Goal: Task Accomplishment & Management: Manage account settings

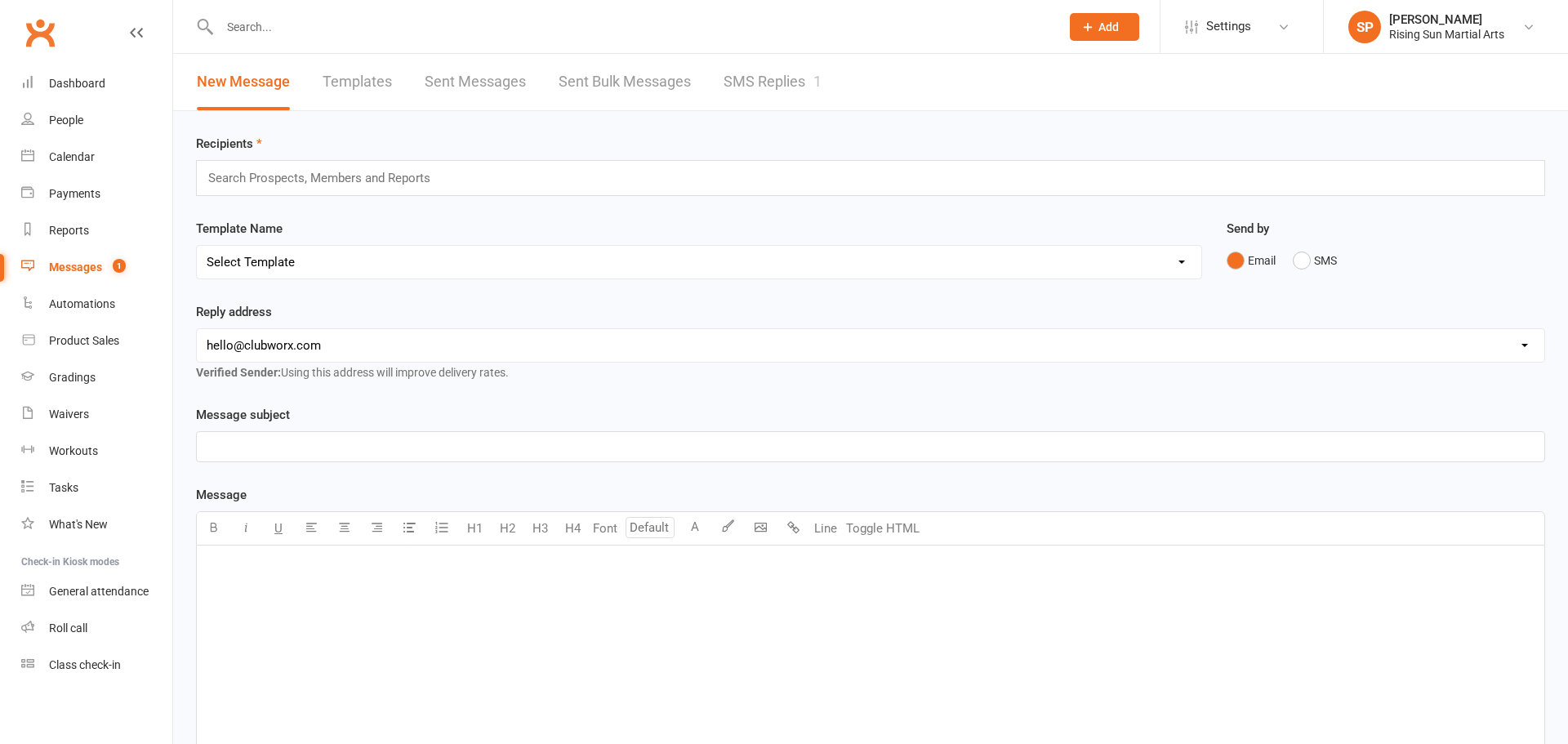
click at [738, 72] on link "SMS Replies 1" at bounding box center [772, 82] width 98 height 56
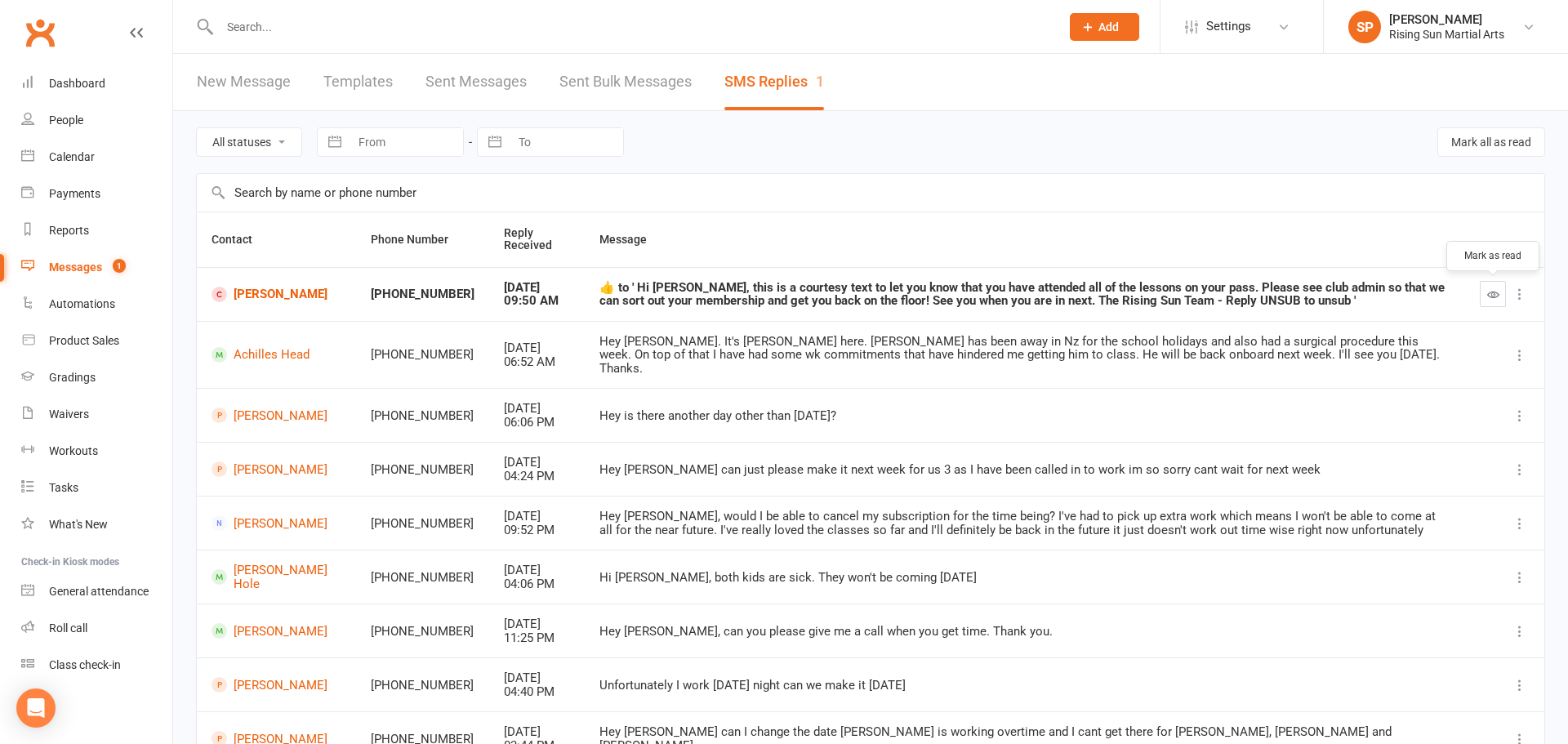
click at [1496, 302] on button "button" at bounding box center [1492, 293] width 26 height 26
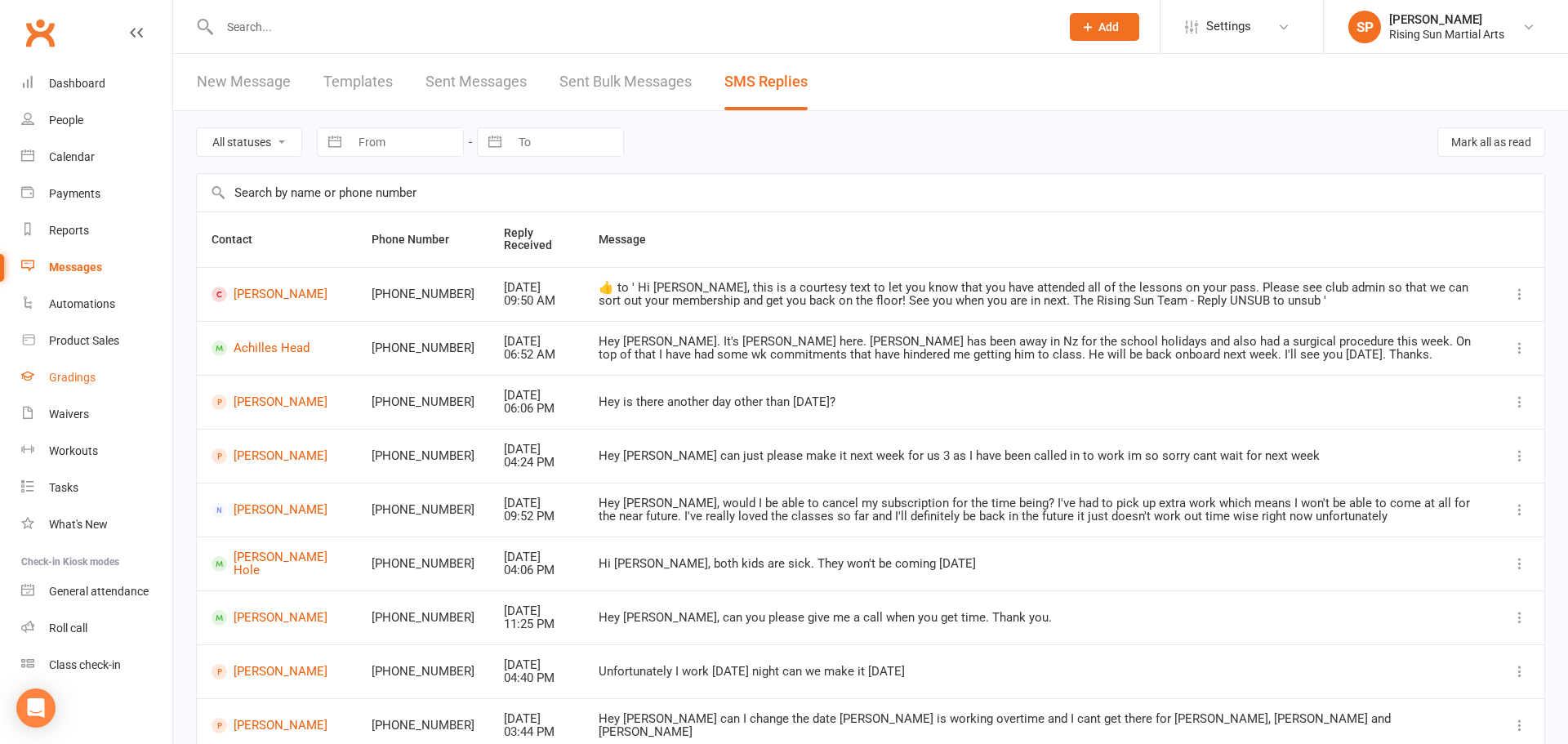
click at [60, 392] on link "Gradings" at bounding box center [96, 378] width 151 height 37
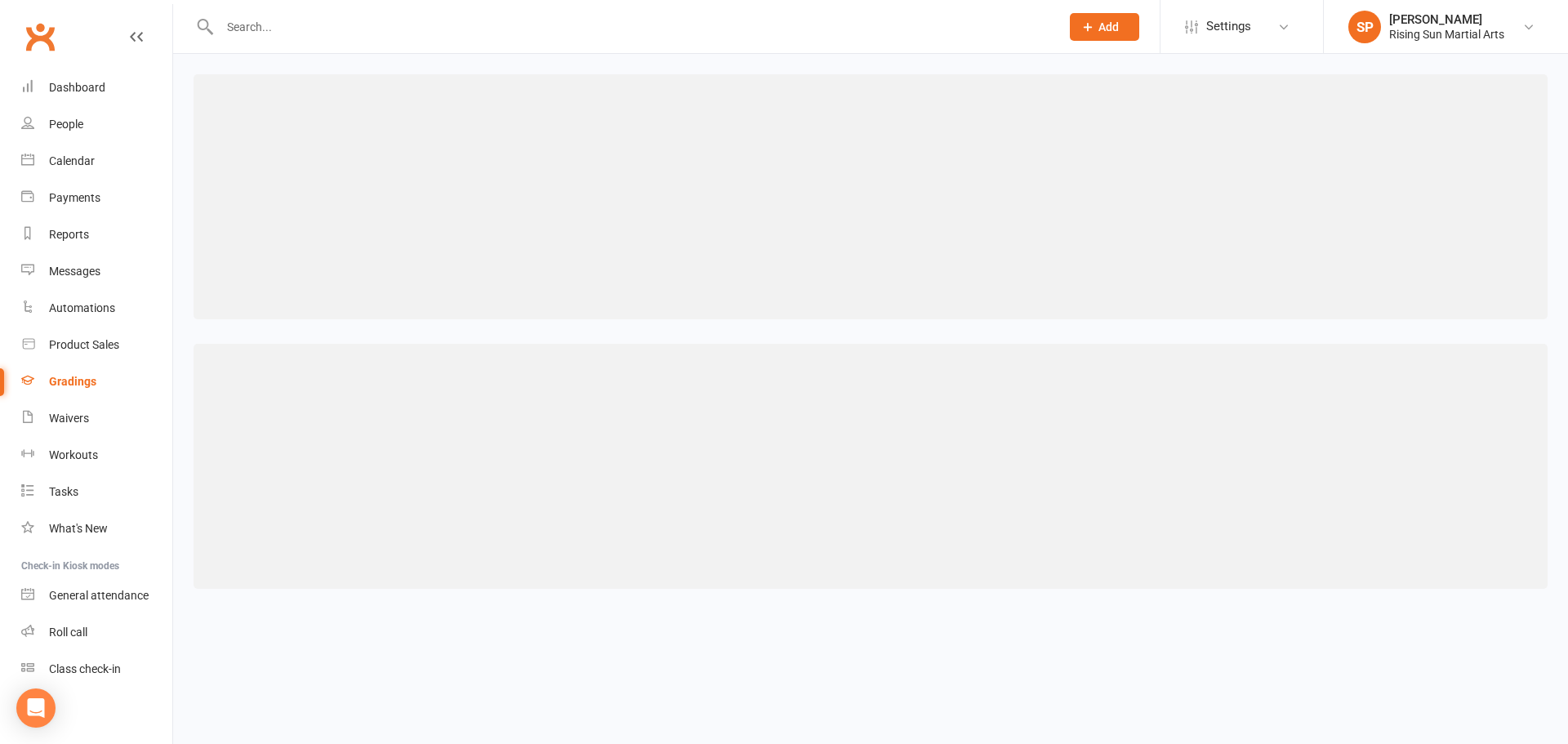
click at [72, 383] on div "Gradings" at bounding box center [72, 382] width 48 height 13
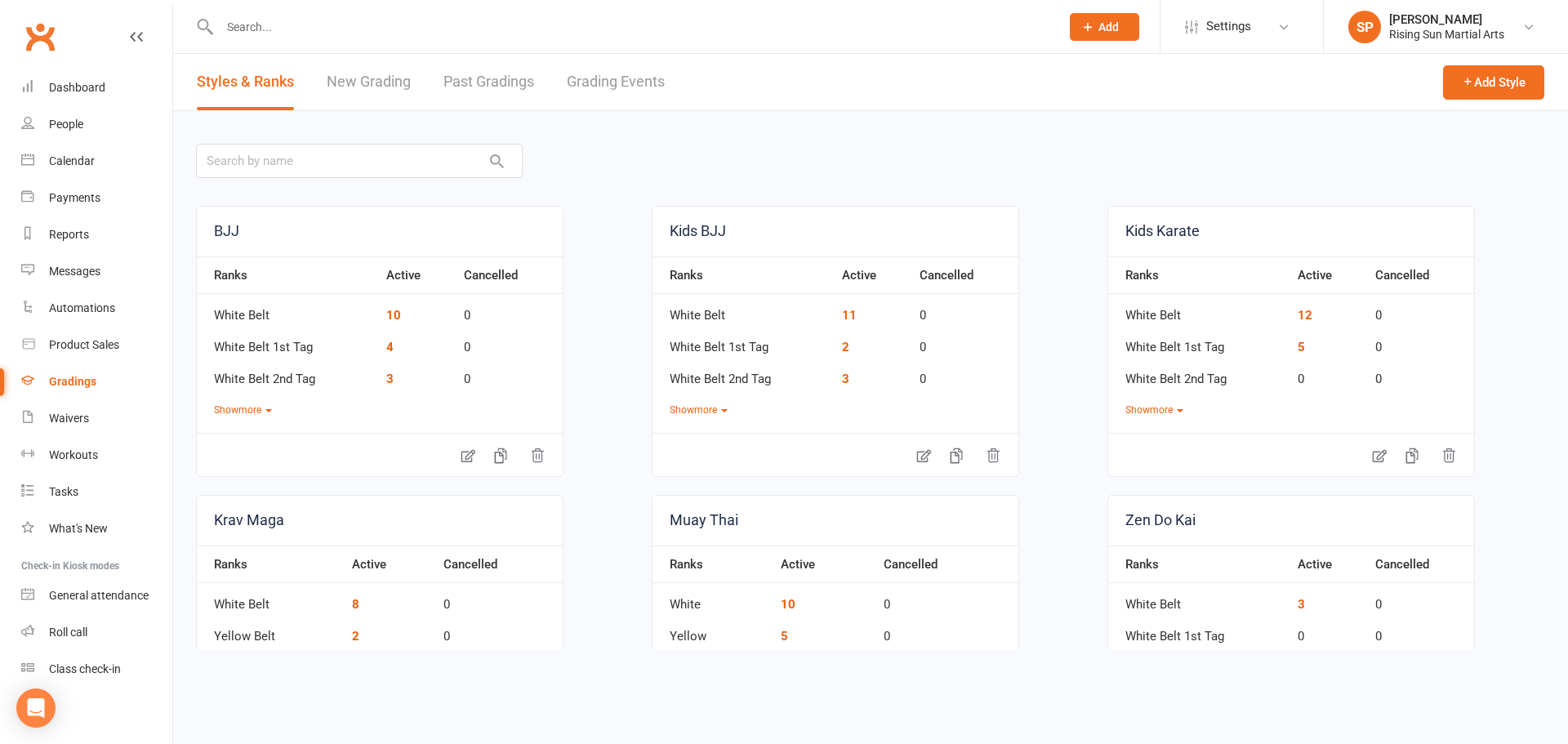
click at [613, 88] on link "Grading Events" at bounding box center [616, 82] width 98 height 56
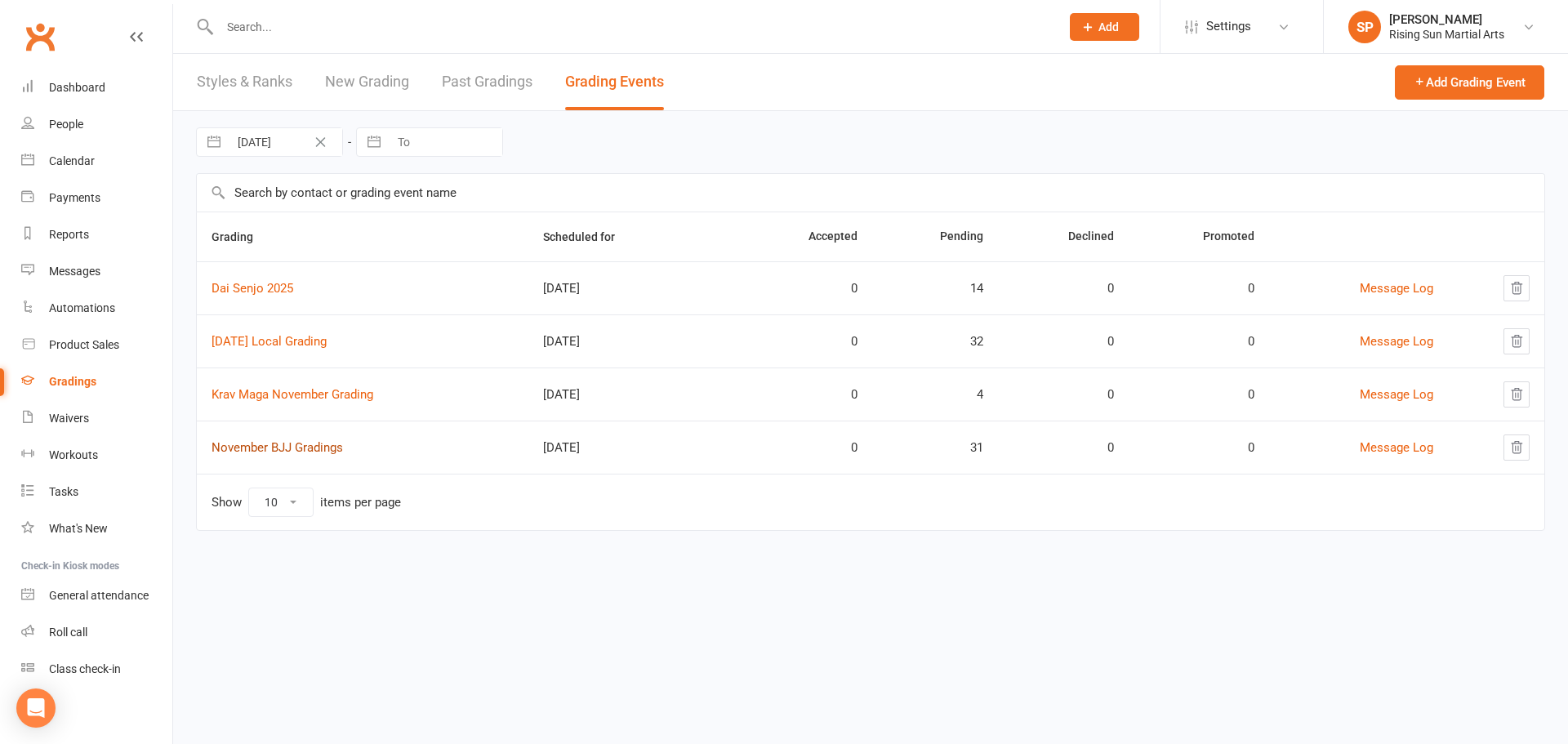
click at [278, 452] on link "November BJJ Gradings" at bounding box center [277, 447] width 131 height 14
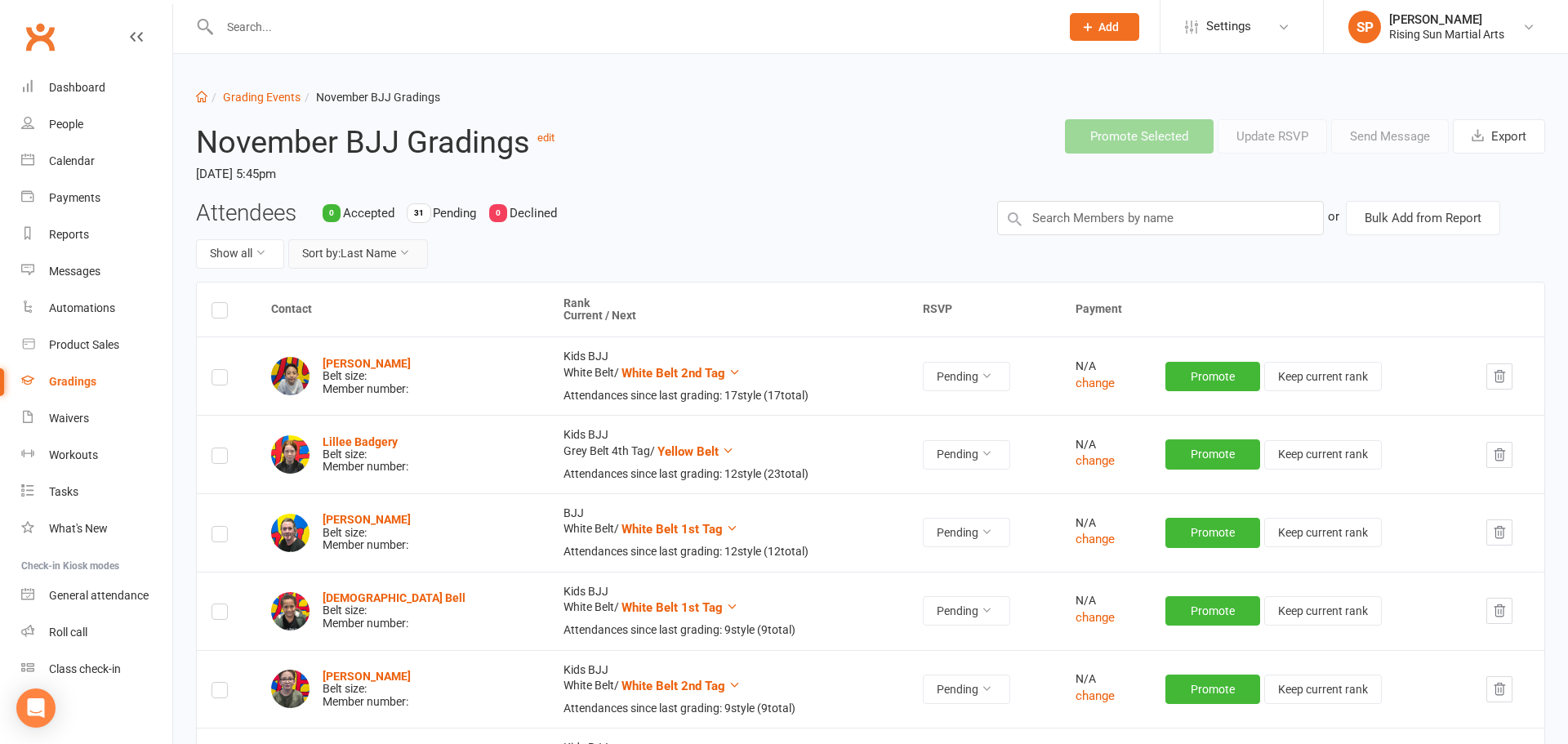
click at [376, 251] on button "Sort by: Last Name" at bounding box center [358, 253] width 140 height 29
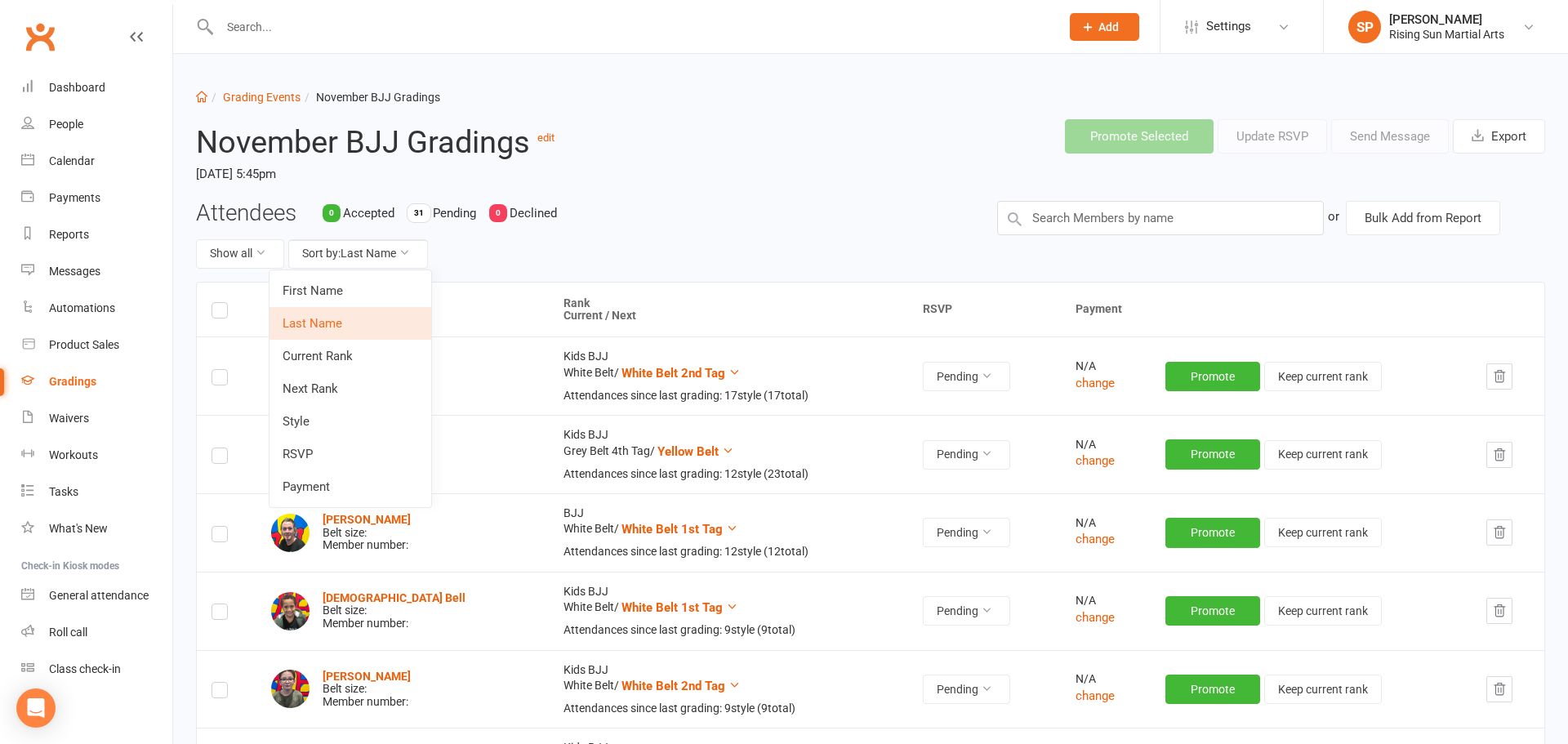
click at [318, 423] on link "Style" at bounding box center [350, 421] width 162 height 32
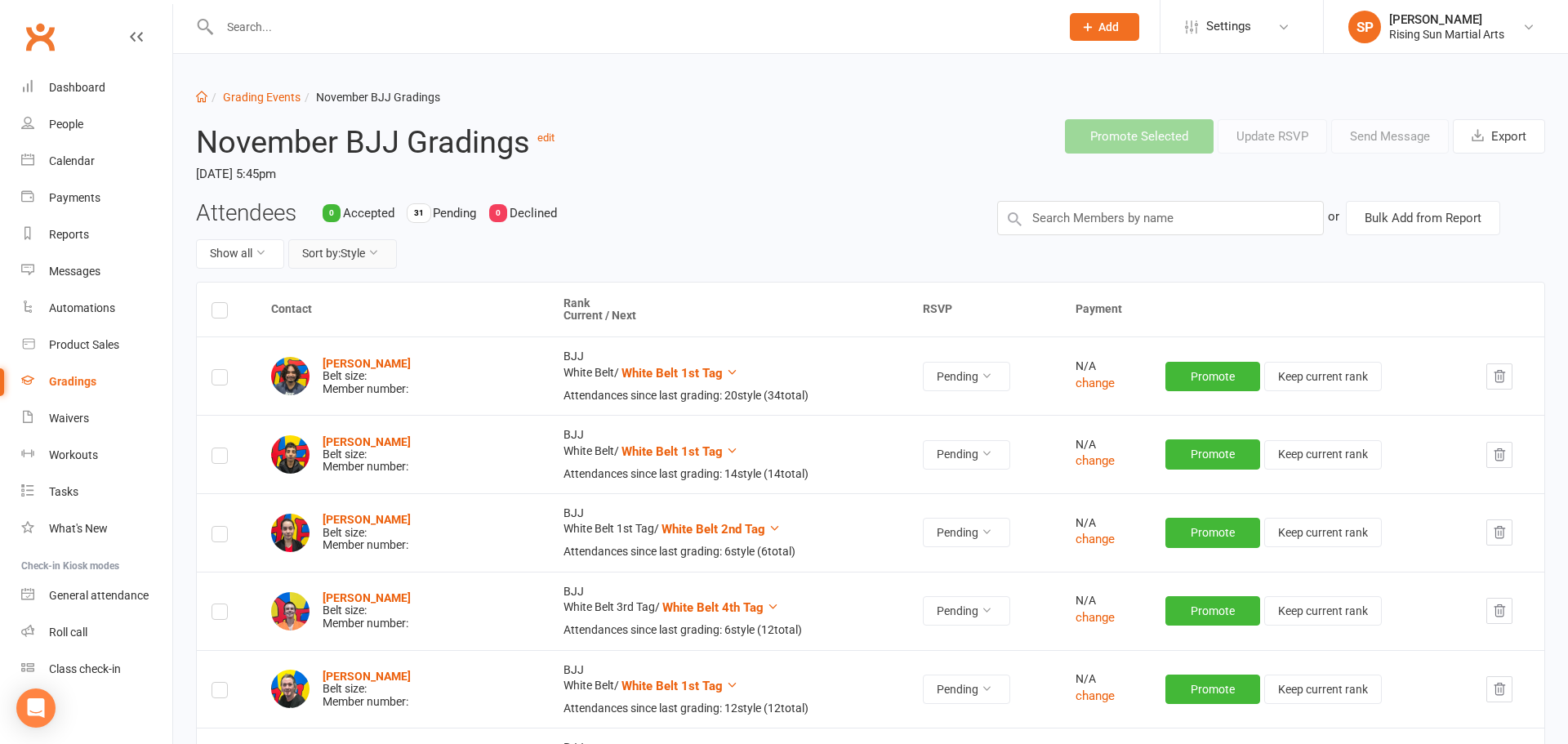
click at [352, 256] on button "Sort by: Style" at bounding box center [343, 253] width 108 height 29
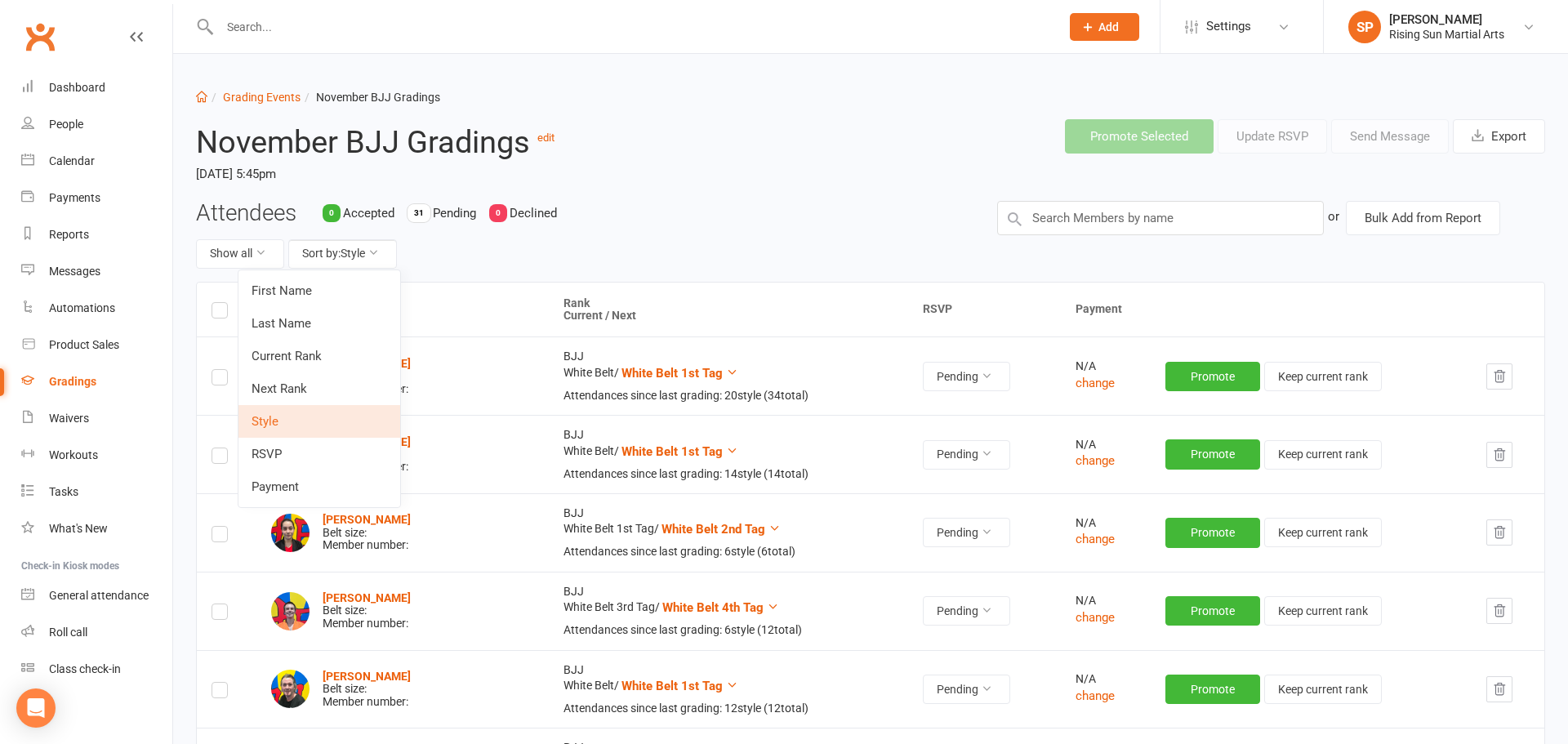
click at [308, 387] on link "Next Rank" at bounding box center [320, 388] width 162 height 32
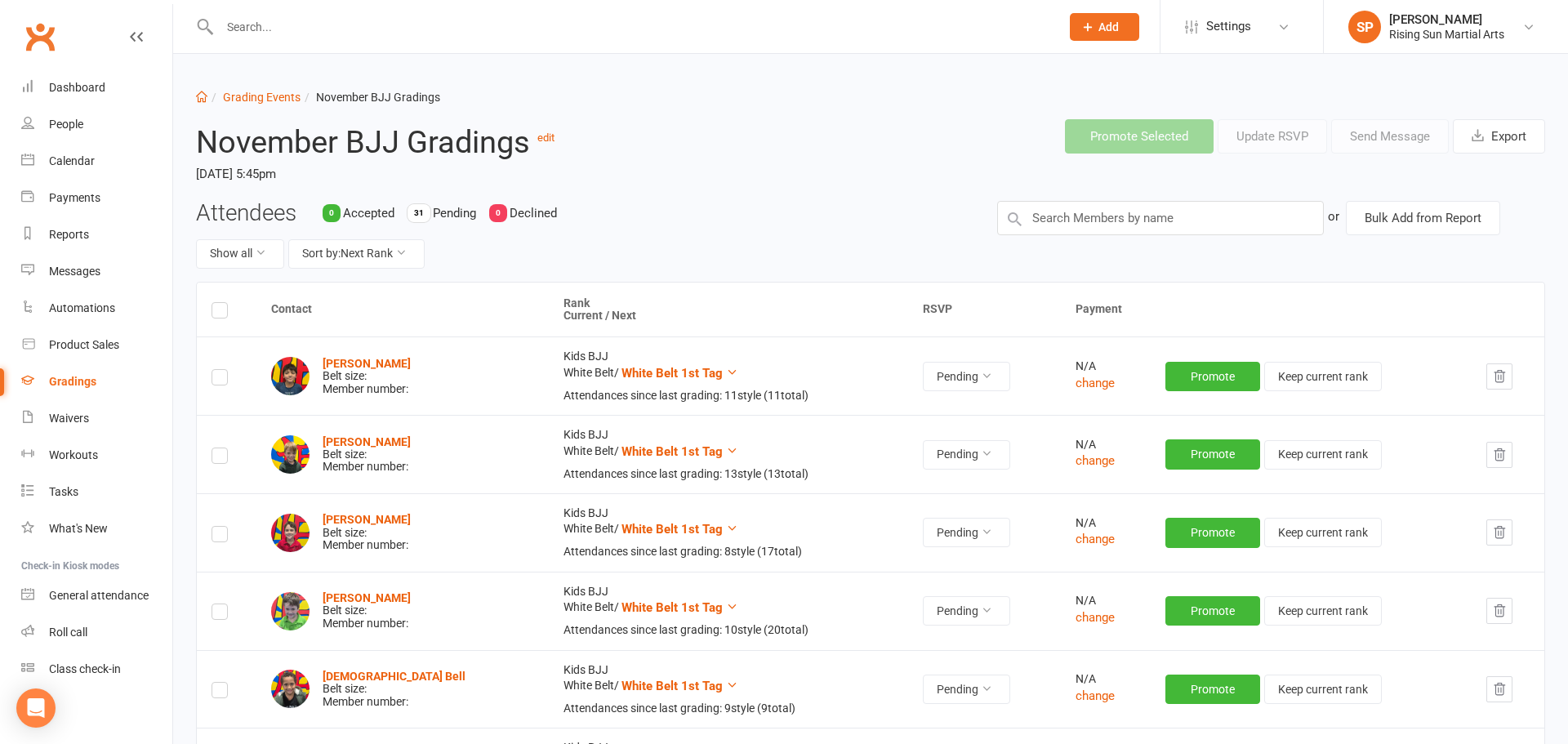
click at [748, 148] on div "November BJJ Gradings edit Thursday, 27 Nov 2025, 5:45pm" at bounding box center [470, 153] width 573 height 94
click at [62, 114] on link "People" at bounding box center [96, 125] width 151 height 37
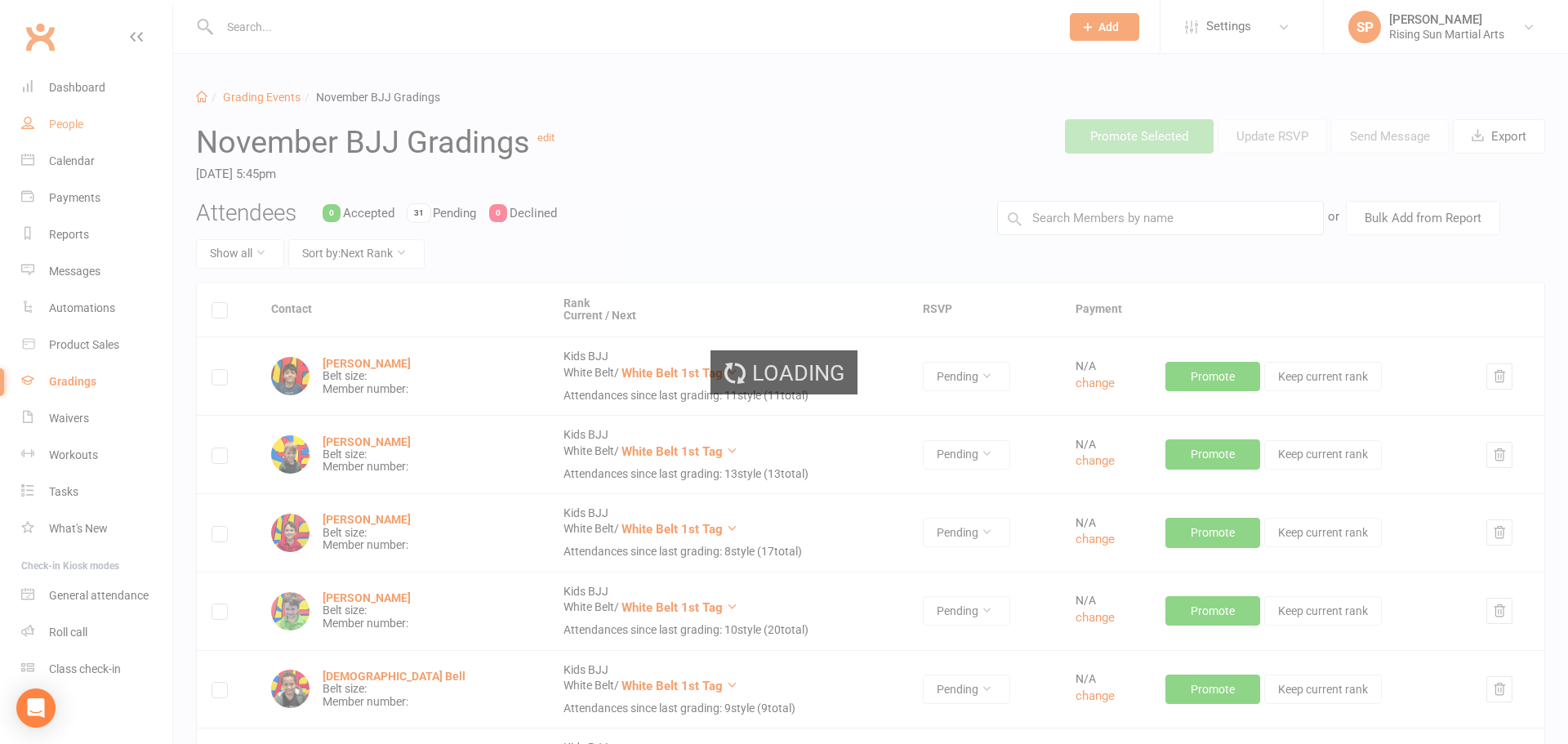
select select "100"
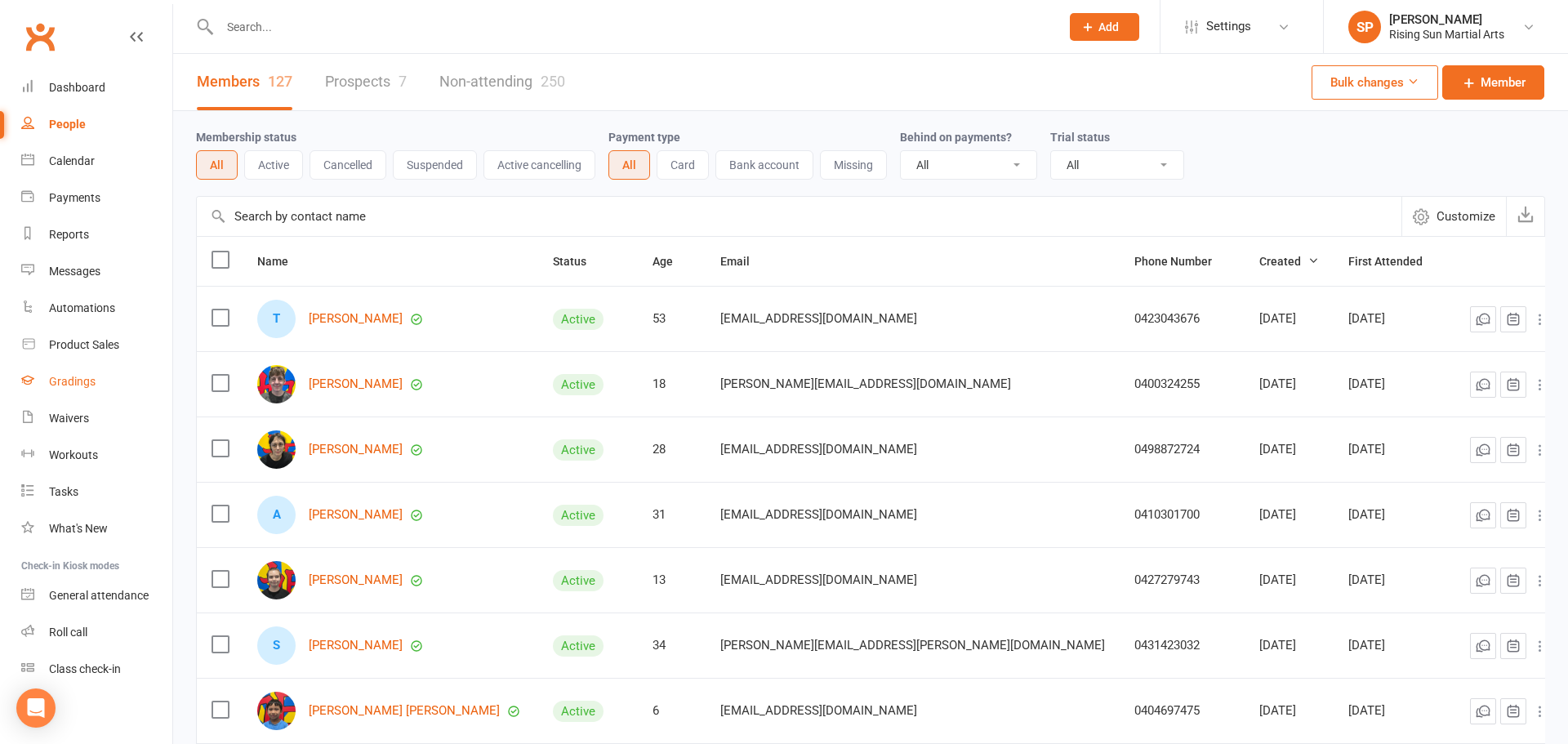
click at [75, 378] on div "Gradings" at bounding box center [71, 382] width 47 height 13
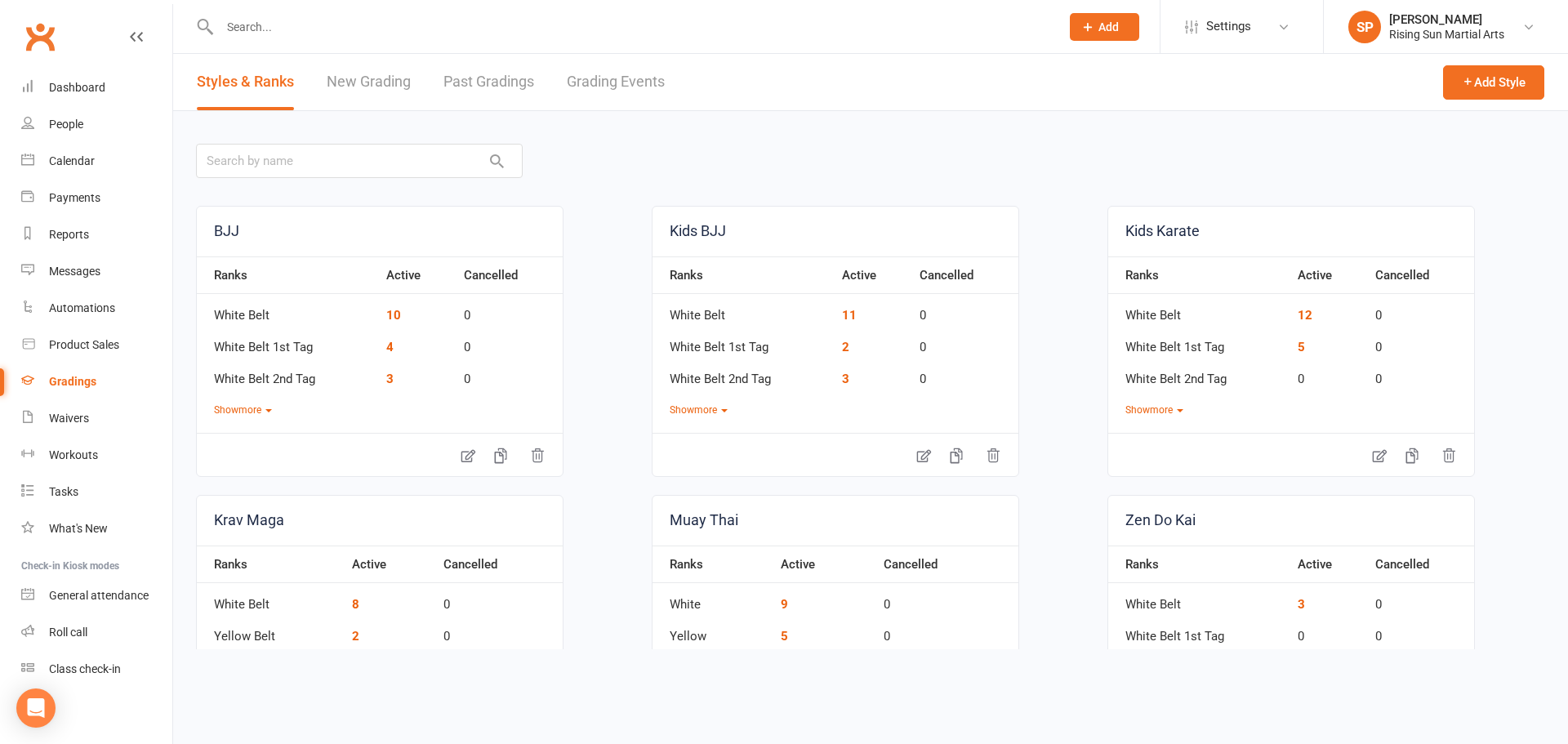
click at [645, 95] on link "Grading Events" at bounding box center [616, 82] width 98 height 56
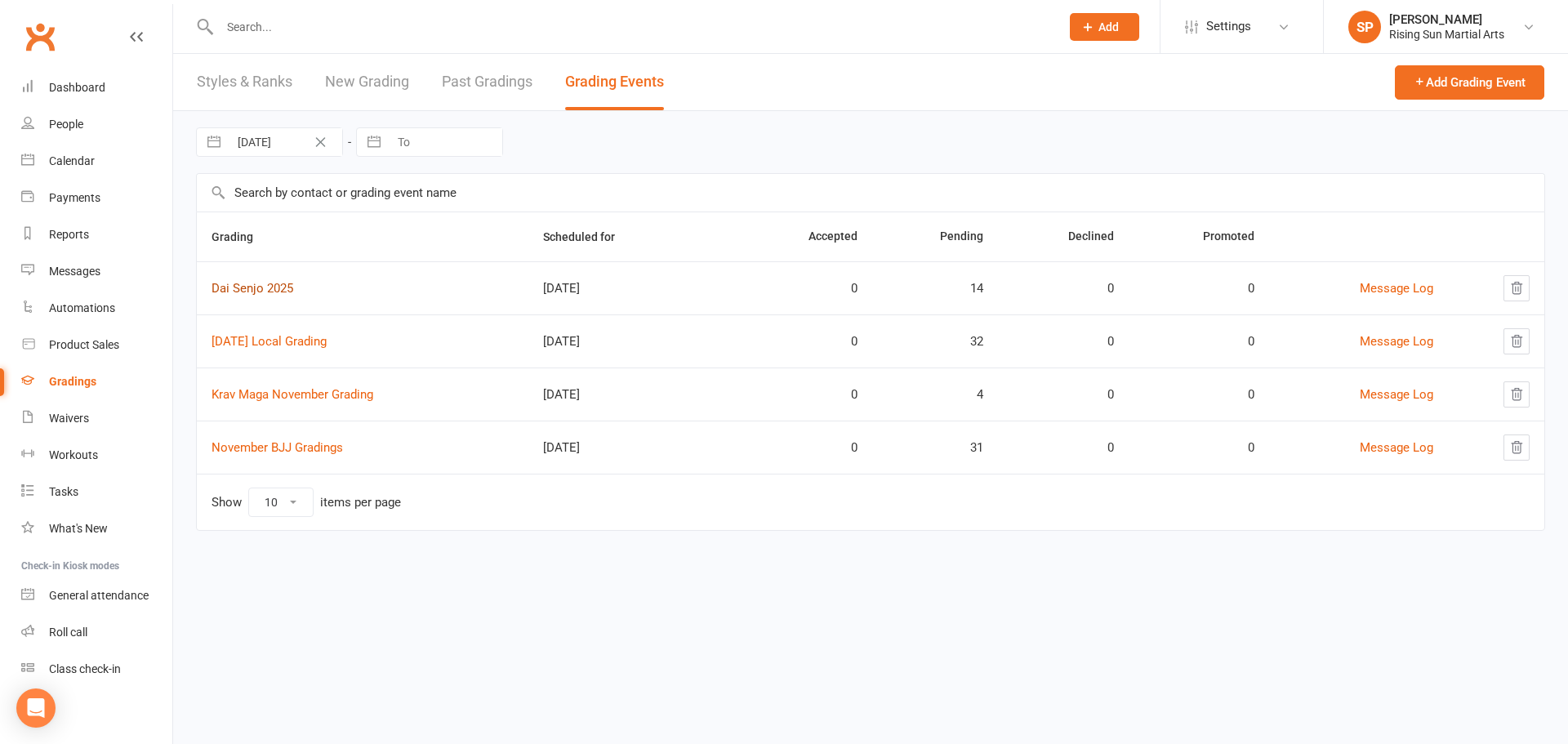
click at [282, 287] on link "Dai Senjo 2025" at bounding box center [252, 287] width 82 height 14
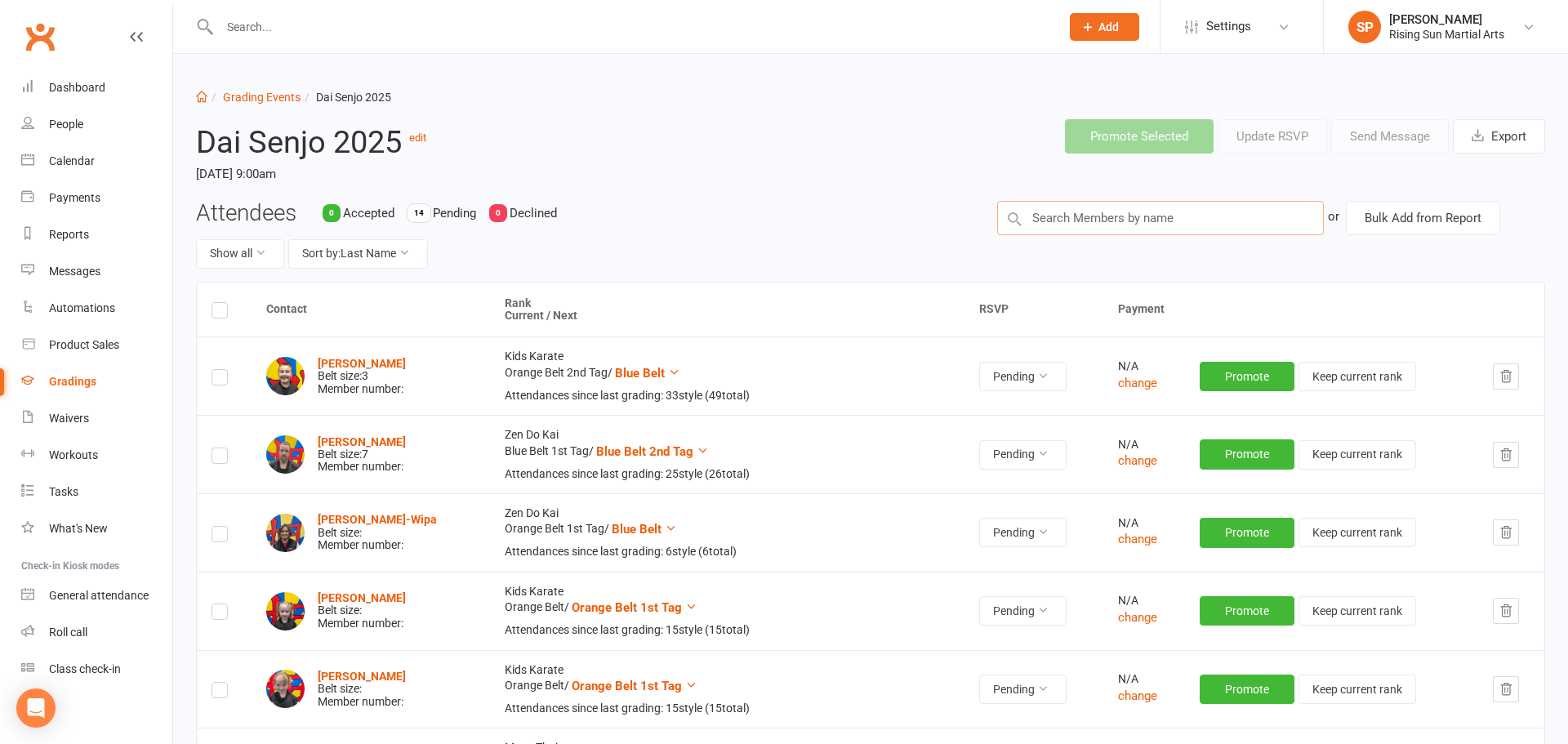
click at [1118, 220] on input "text" at bounding box center [1160, 218] width 326 height 34
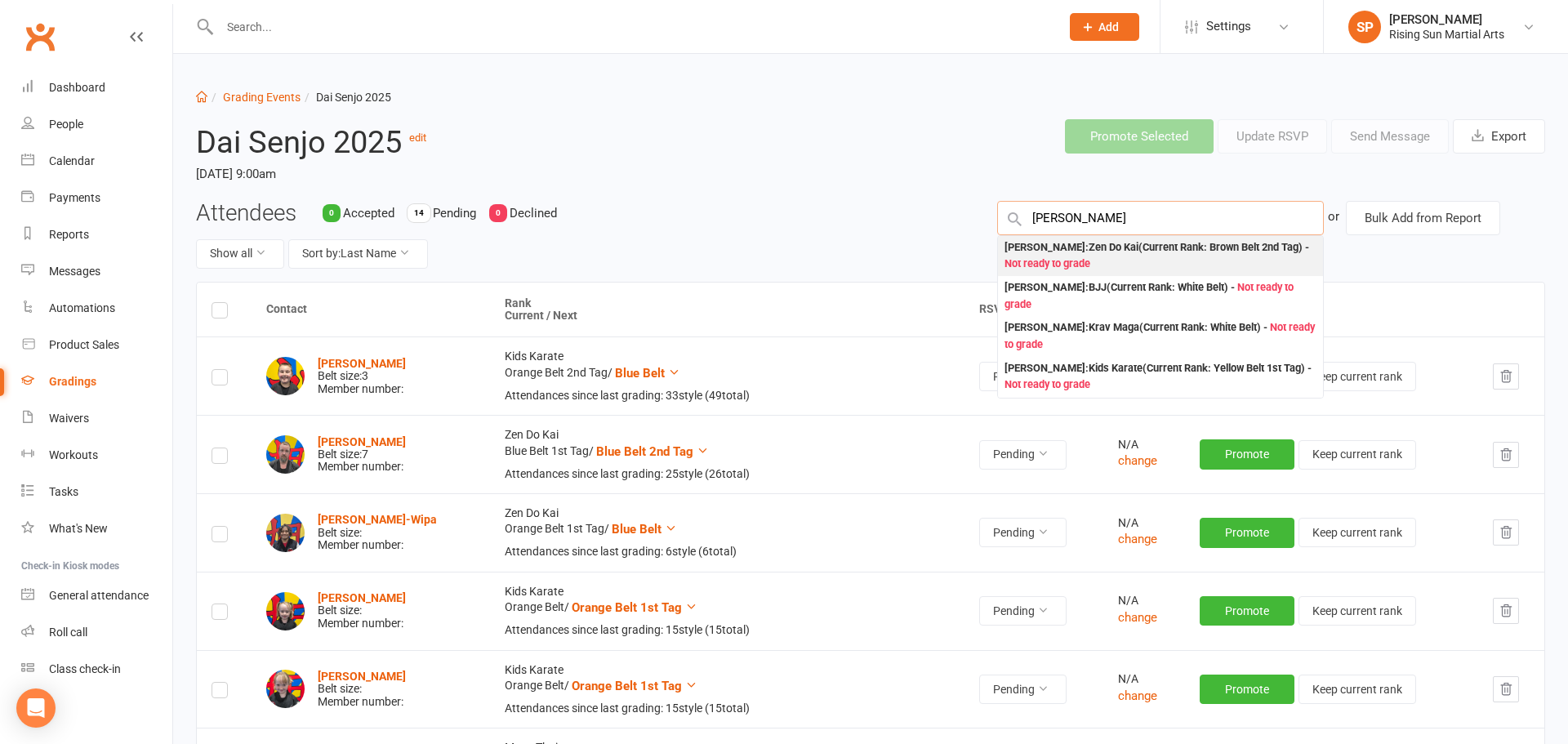
type input "ethan"
click at [1154, 260] on div "Ethan Duong : Zen Do Kai (Current Rank: Brown Belt 2nd Tag ) - Not ready to gra…" at bounding box center [1161, 255] width 312 height 33
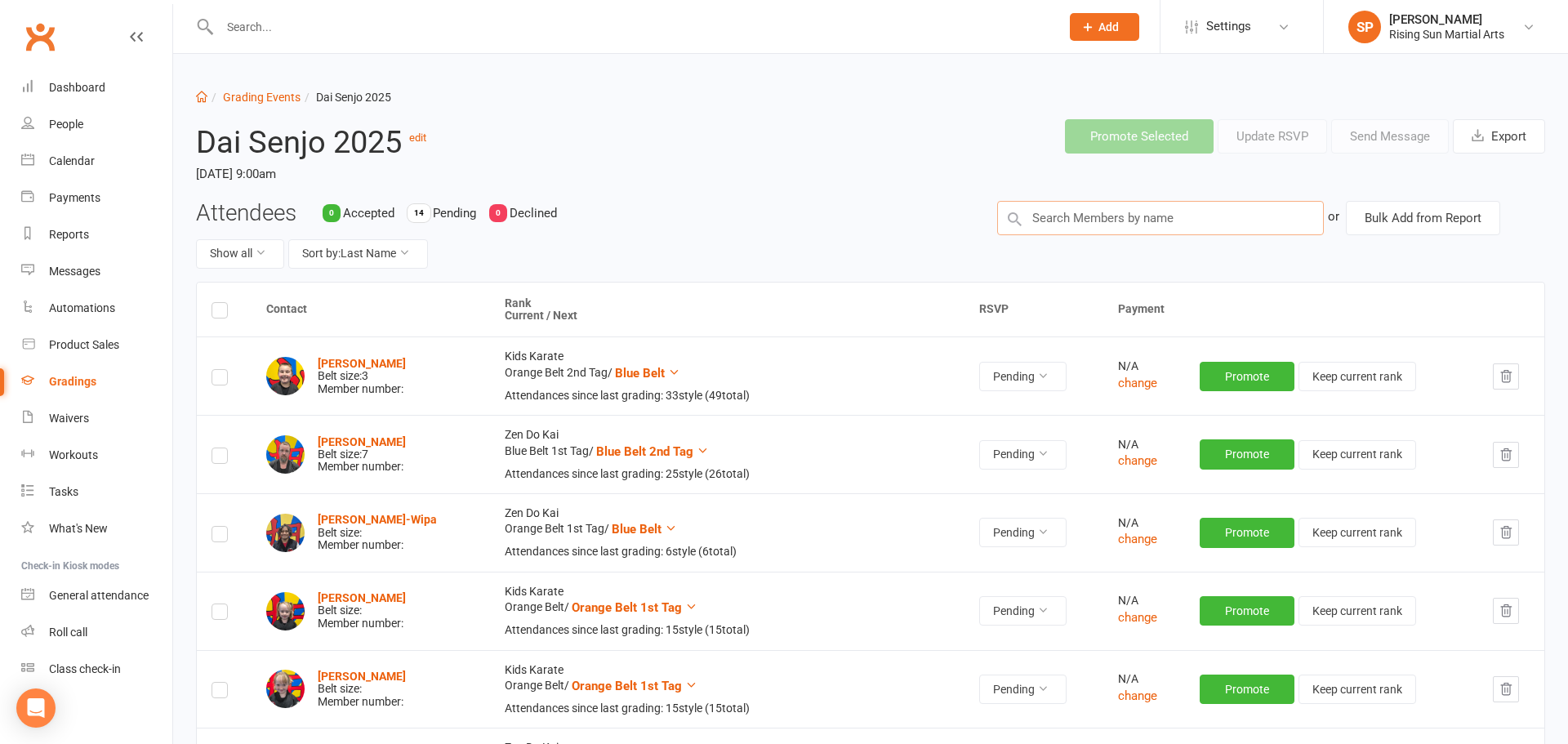
click at [1081, 212] on input "text" at bounding box center [1160, 218] width 326 height 34
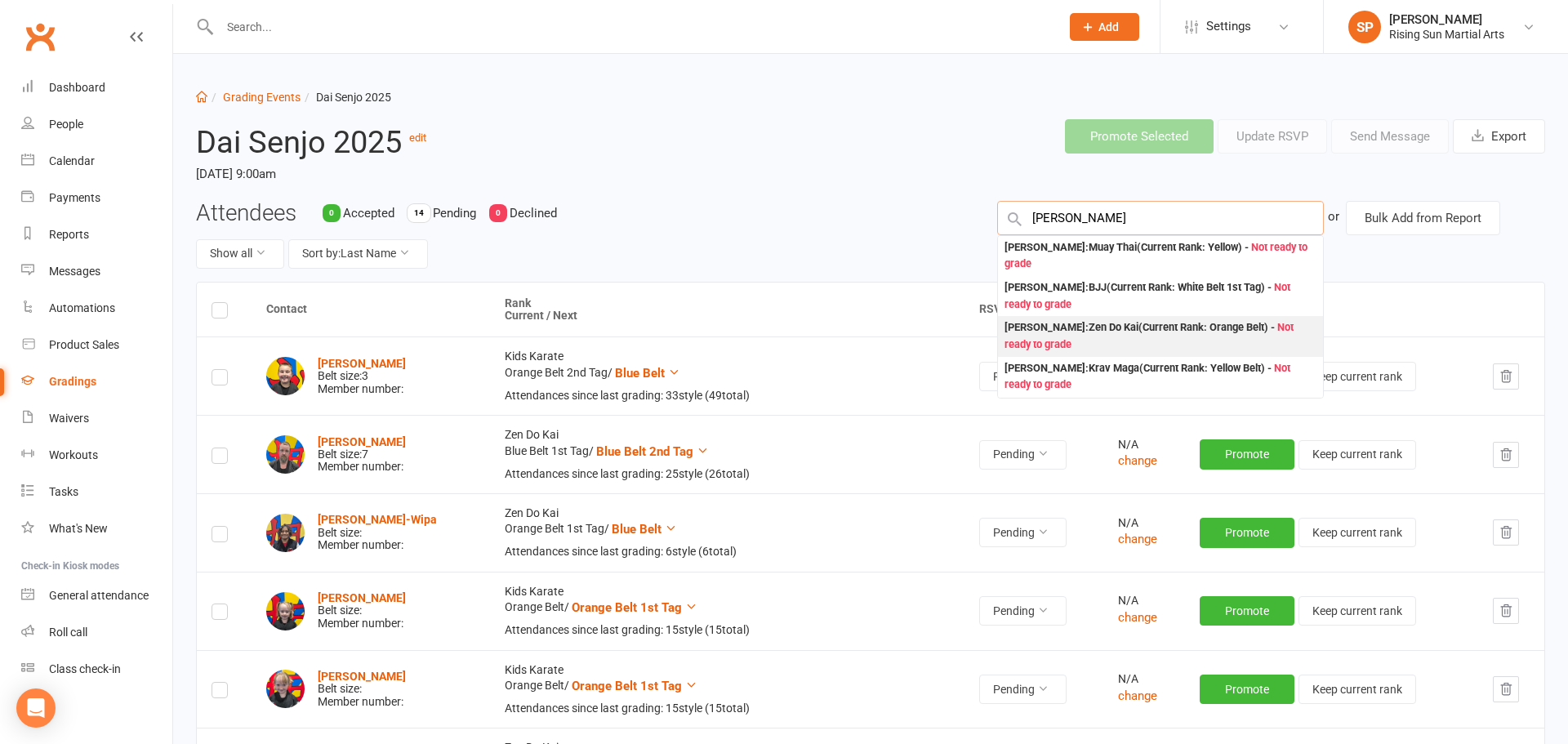
type input "angela"
click at [1119, 340] on div "Angela Cooper : Zen Do Kai (Current Rank: Orange Belt ) - Not ready to grade" at bounding box center [1161, 336] width 312 height 33
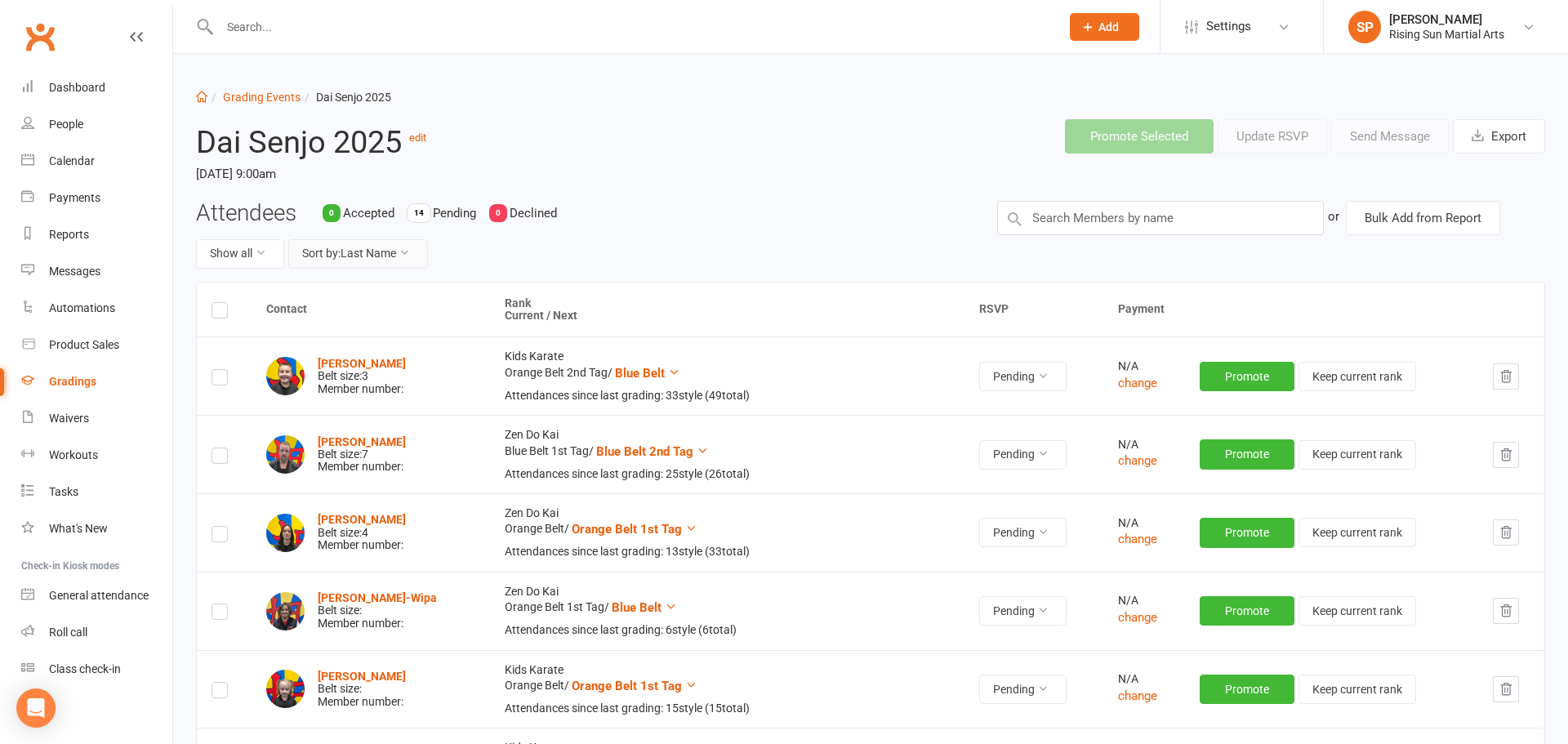
click at [337, 265] on button "Sort by: Last Name" at bounding box center [358, 253] width 140 height 29
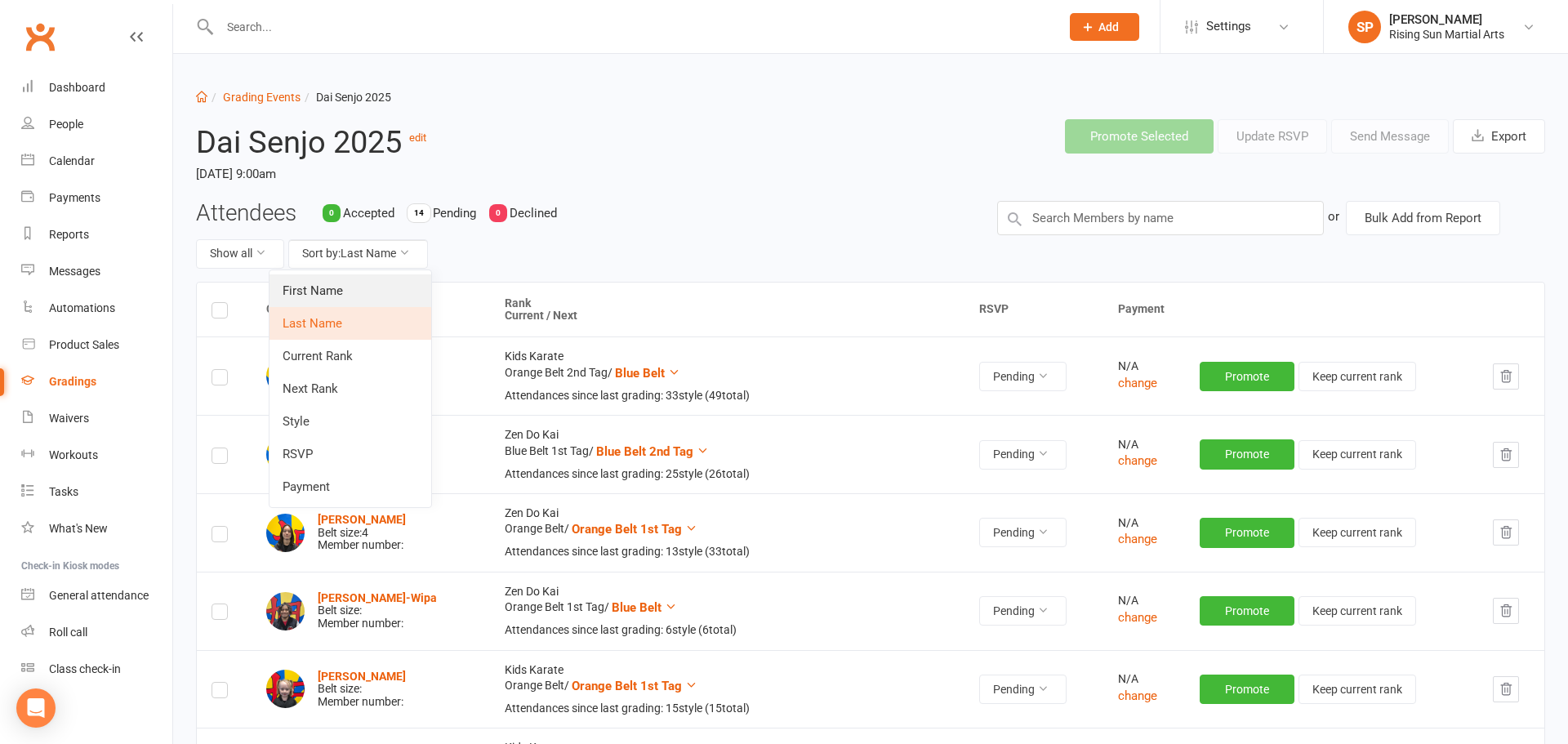
click at [333, 290] on link "First Name" at bounding box center [350, 290] width 162 height 32
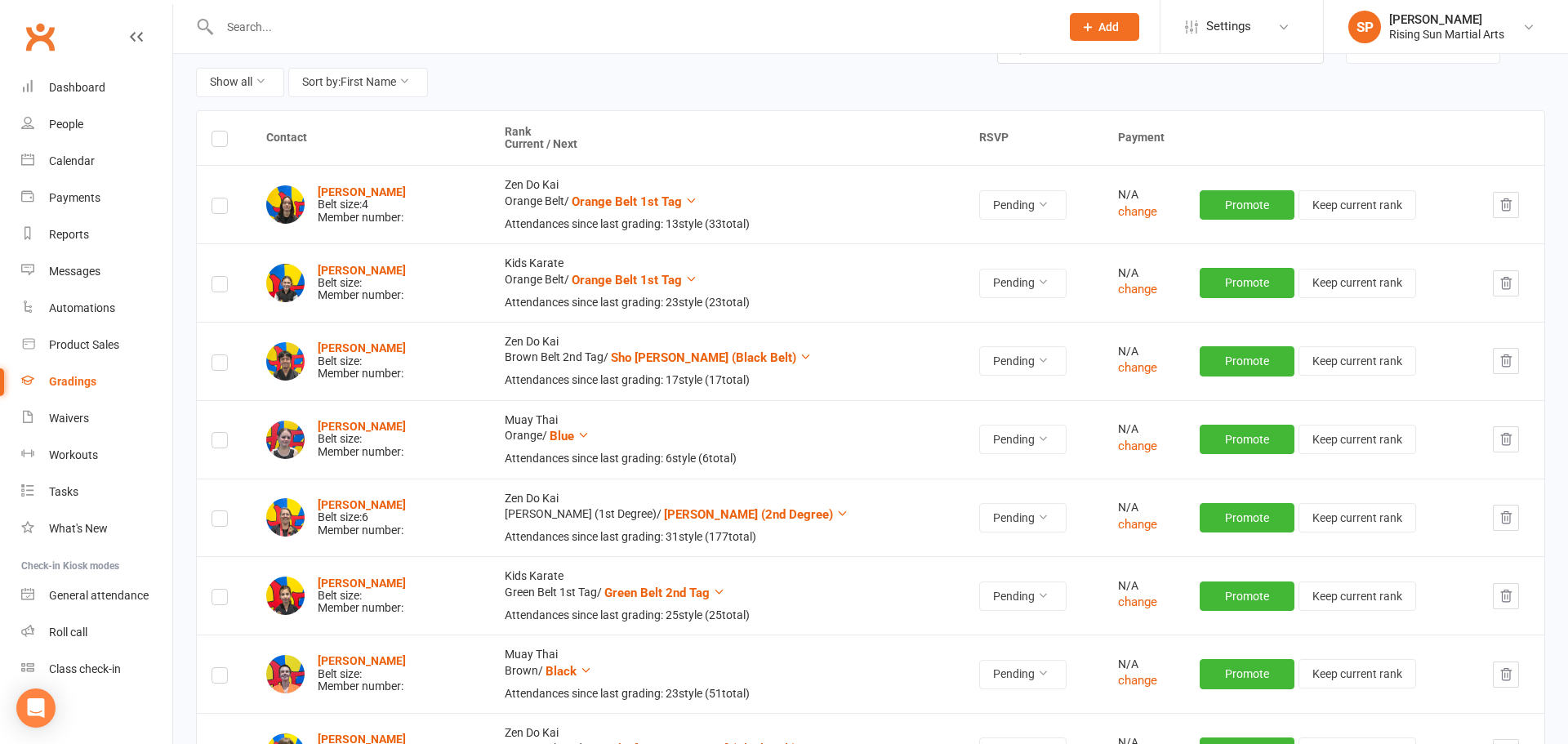
scroll to position [168, 0]
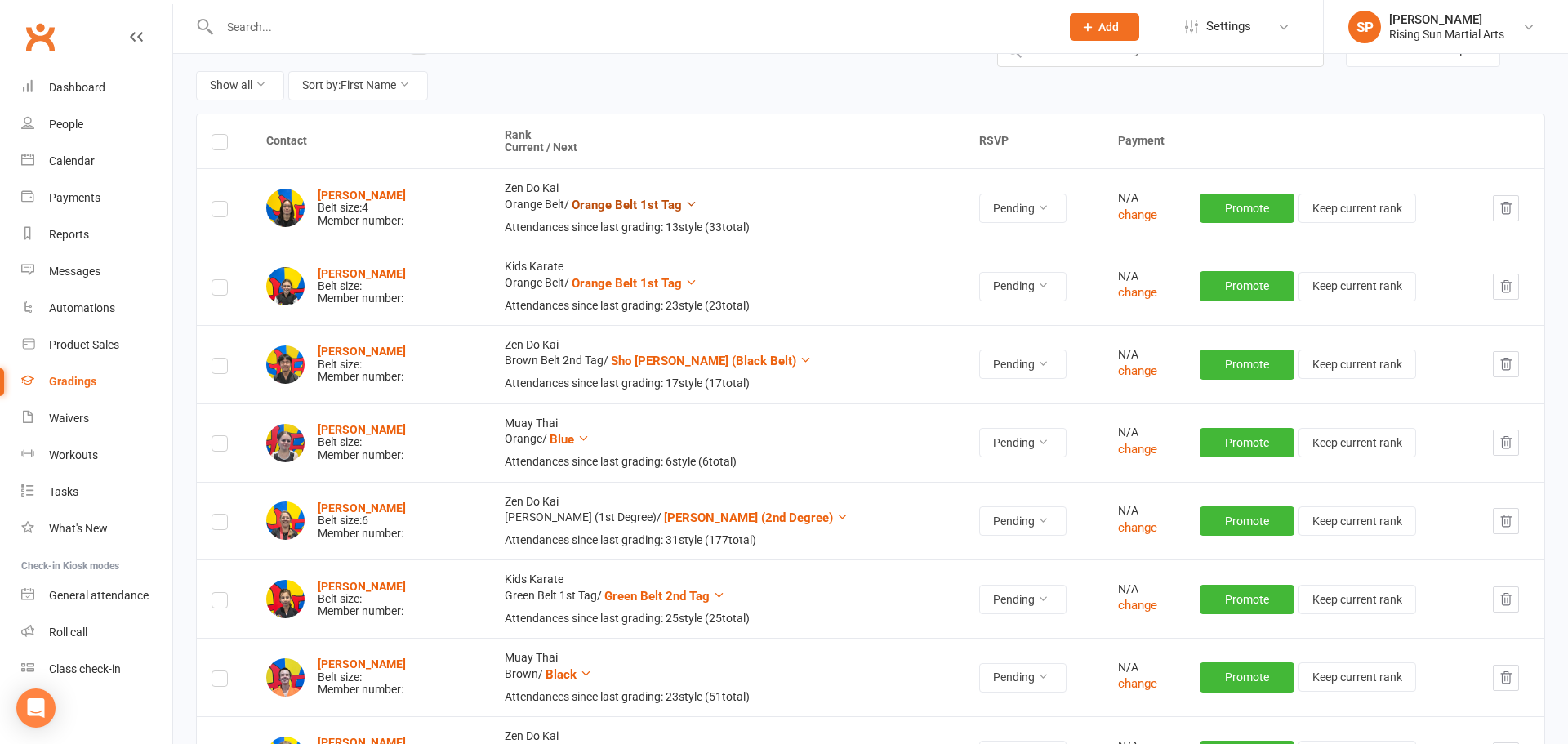
click at [682, 199] on button "Orange Belt 1st Tag" at bounding box center [635, 205] width 126 height 20
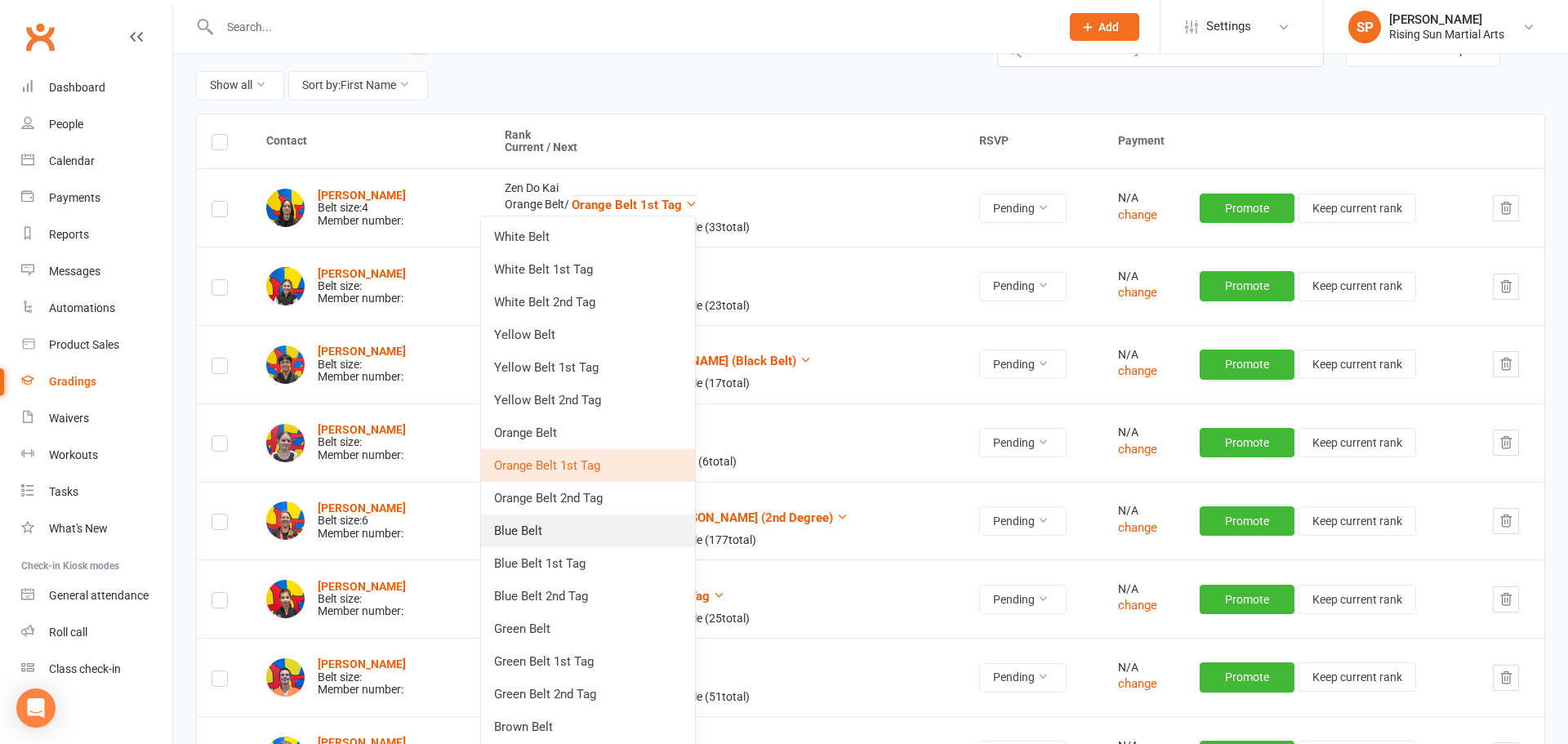
click at [592, 532] on link "Blue Belt" at bounding box center [588, 531] width 214 height 32
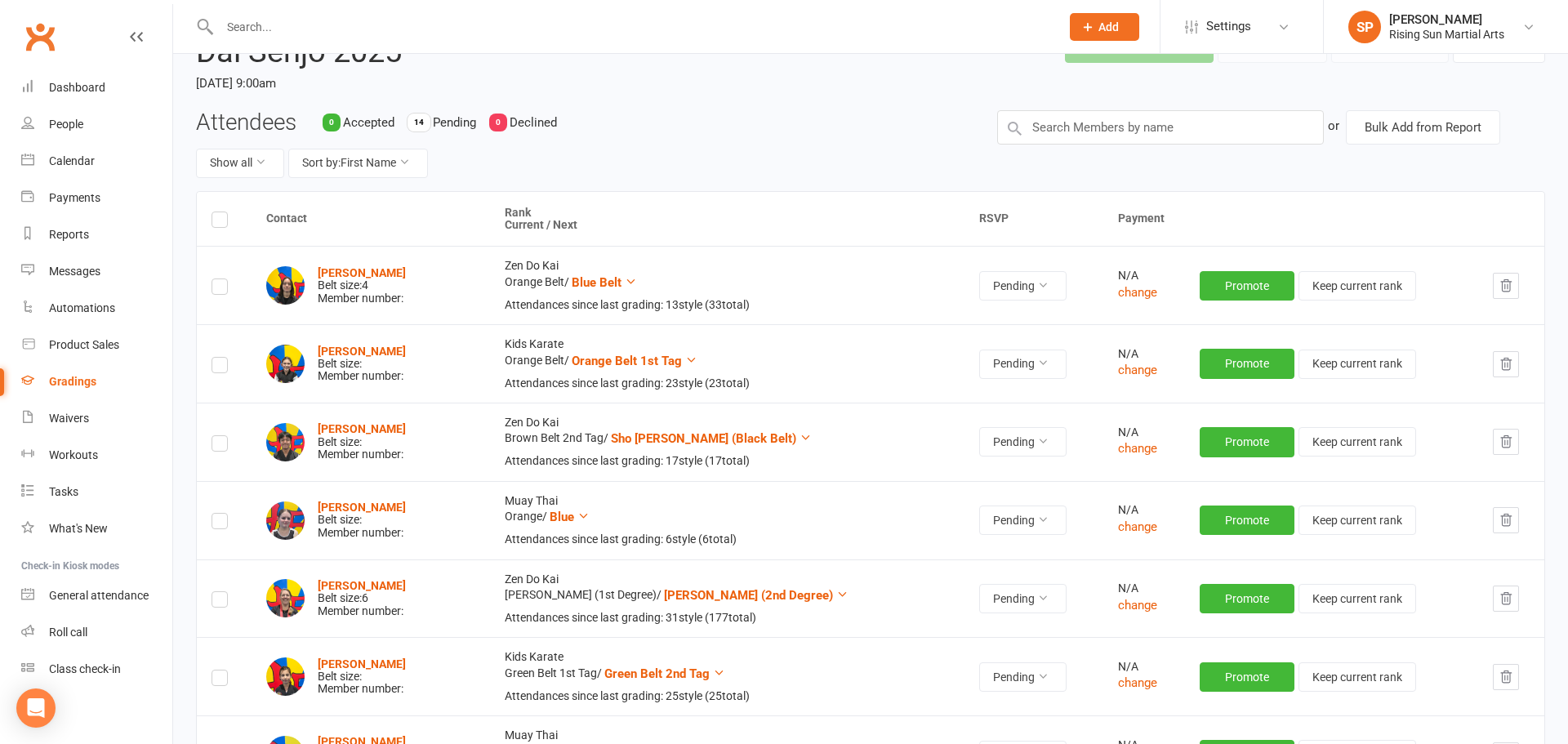
scroll to position [0, 0]
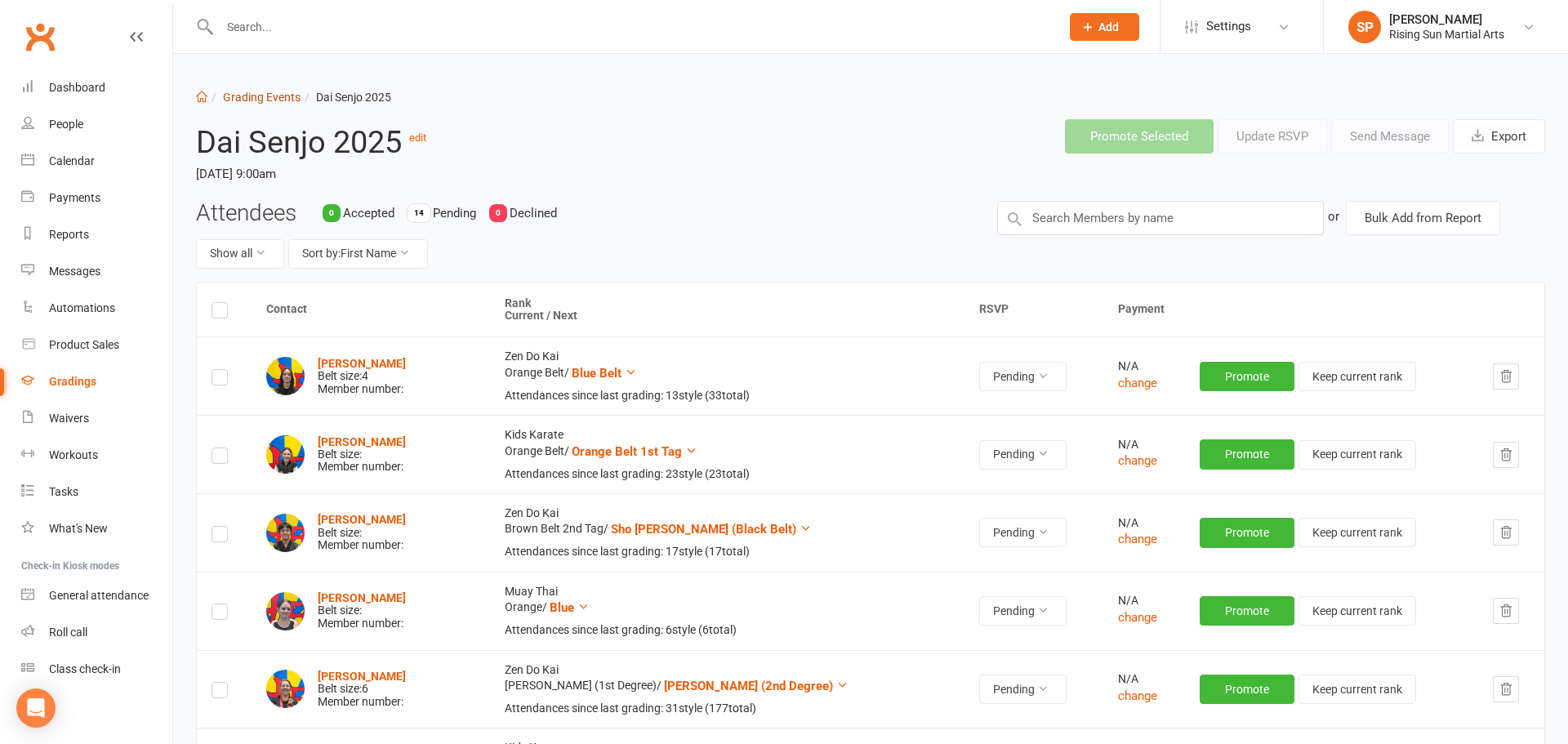
click at [272, 103] on link "Grading Events" at bounding box center [262, 97] width 78 height 13
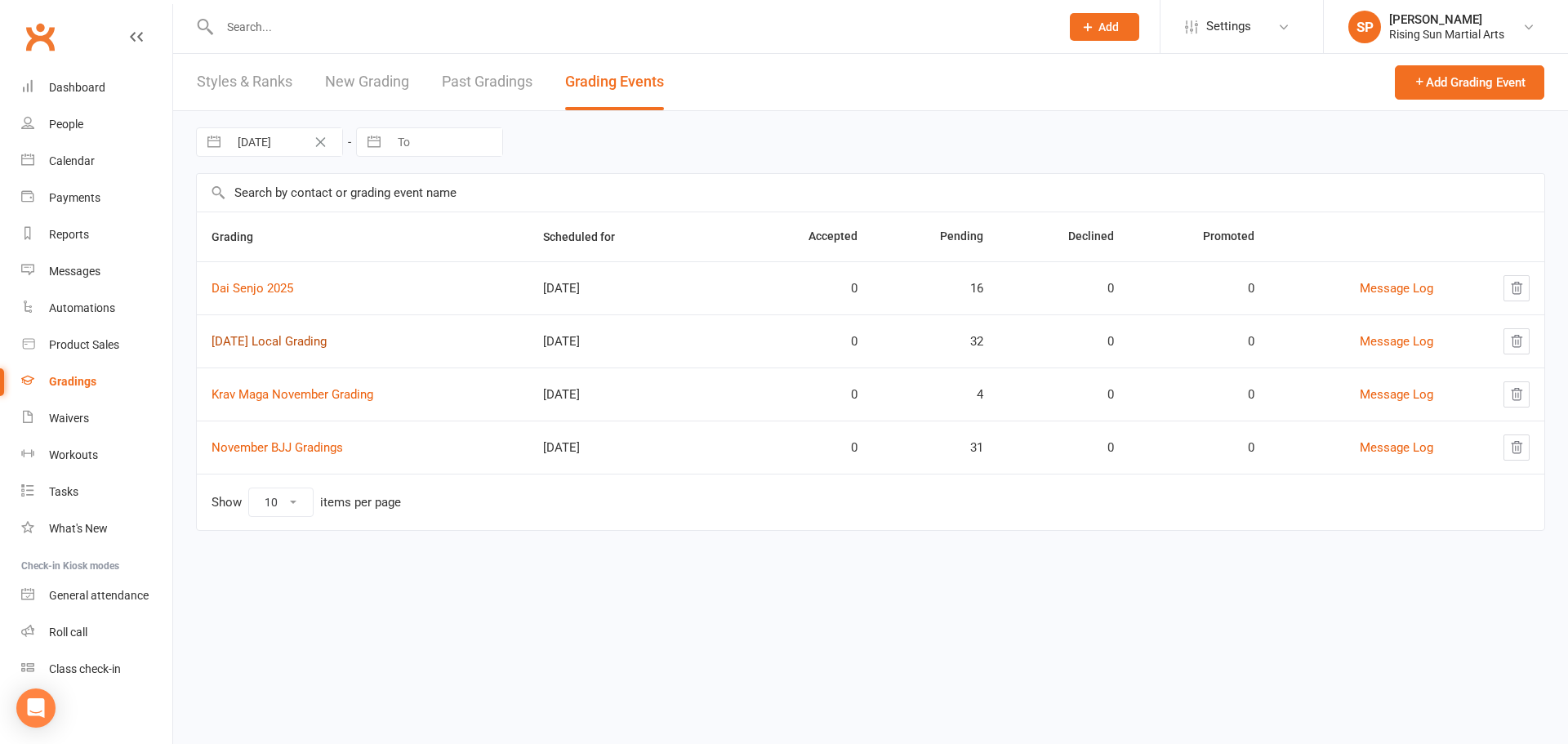
click at [298, 338] on link "November 2025 Local Grading" at bounding box center [268, 341] width 115 height 14
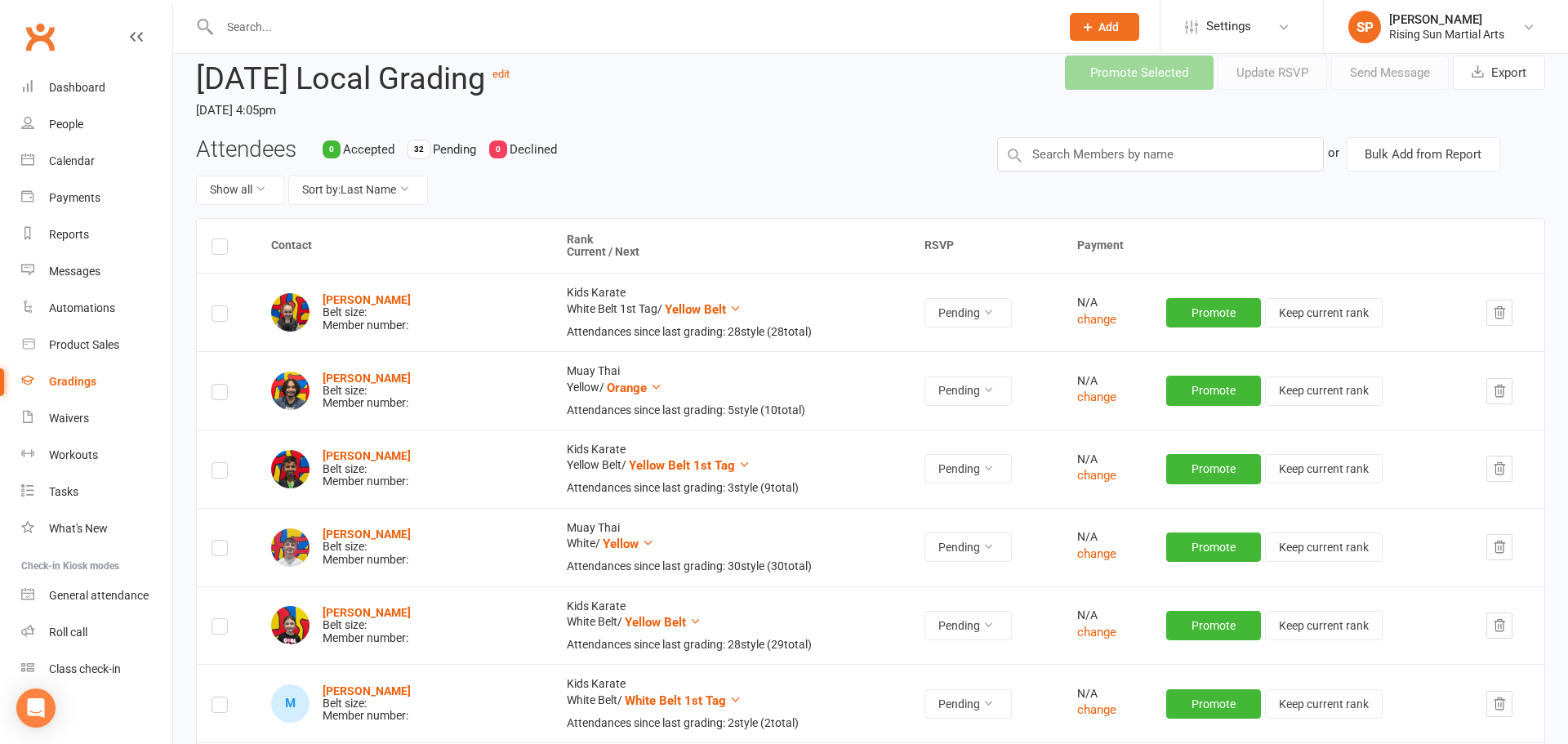
scroll to position [75, 0]
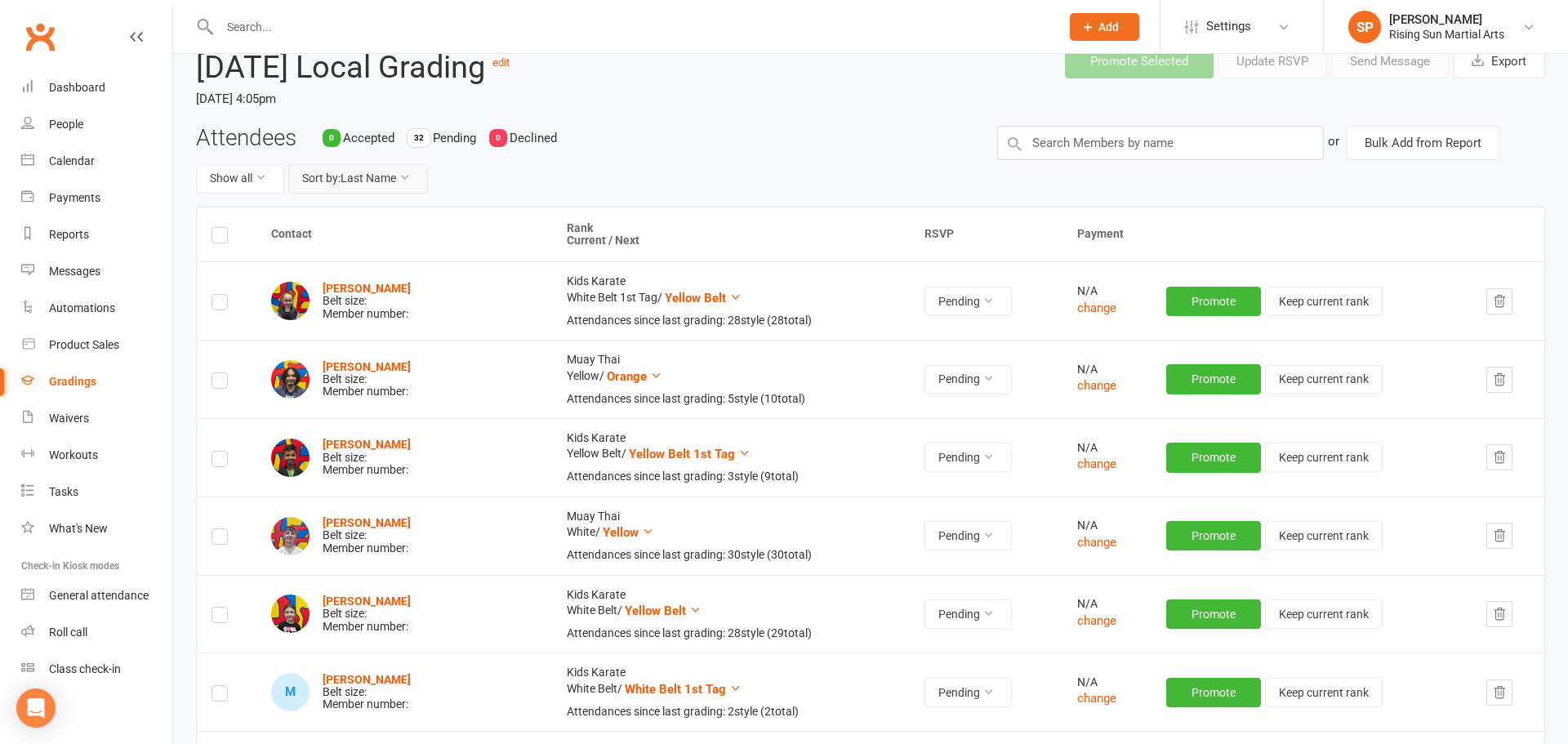
click at [395, 182] on button "Sort by: Last Name" at bounding box center [358, 179] width 140 height 29
click at [691, 173] on div "Show all Sort by: Last Name" at bounding box center [584, 179] width 776 height 29
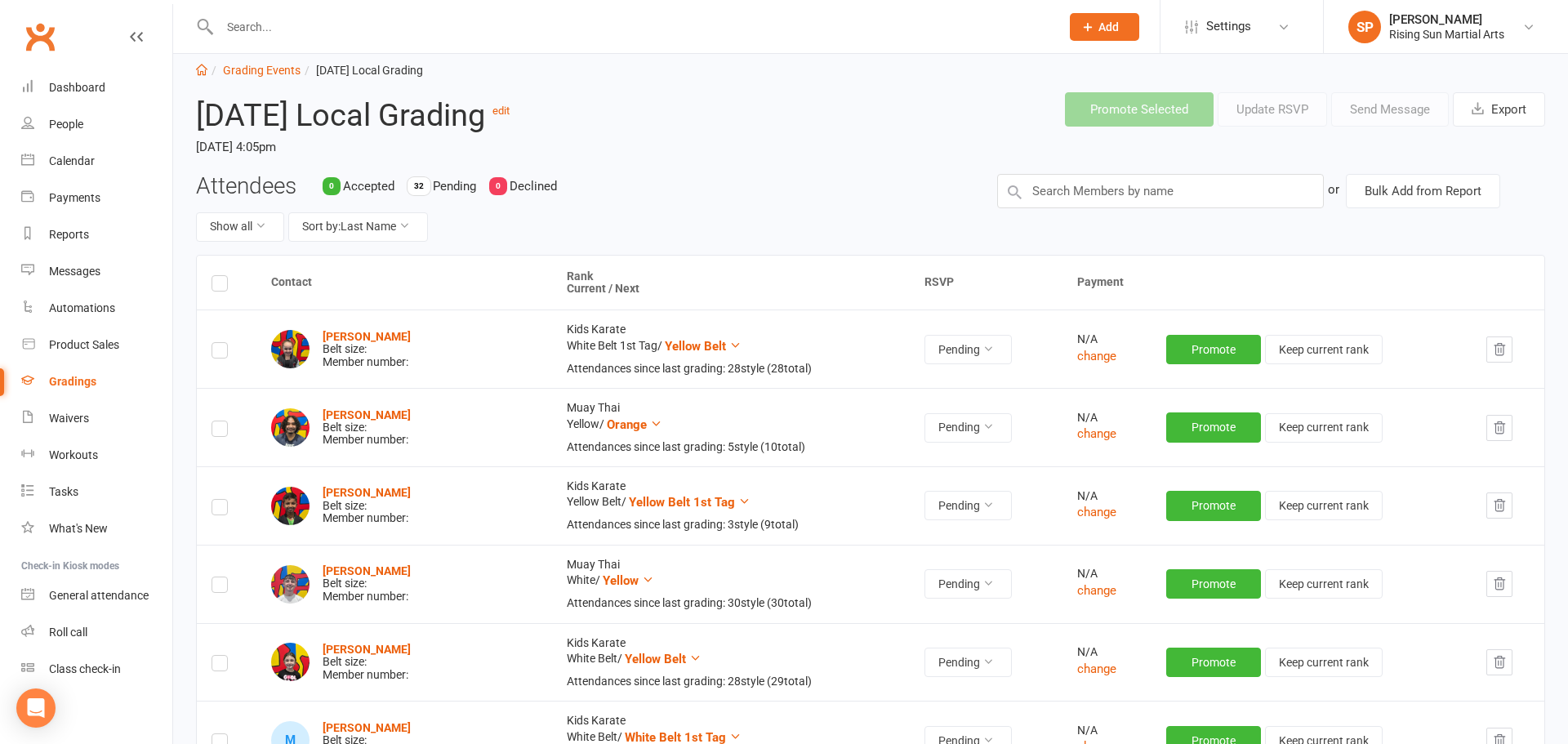
scroll to position [0, 0]
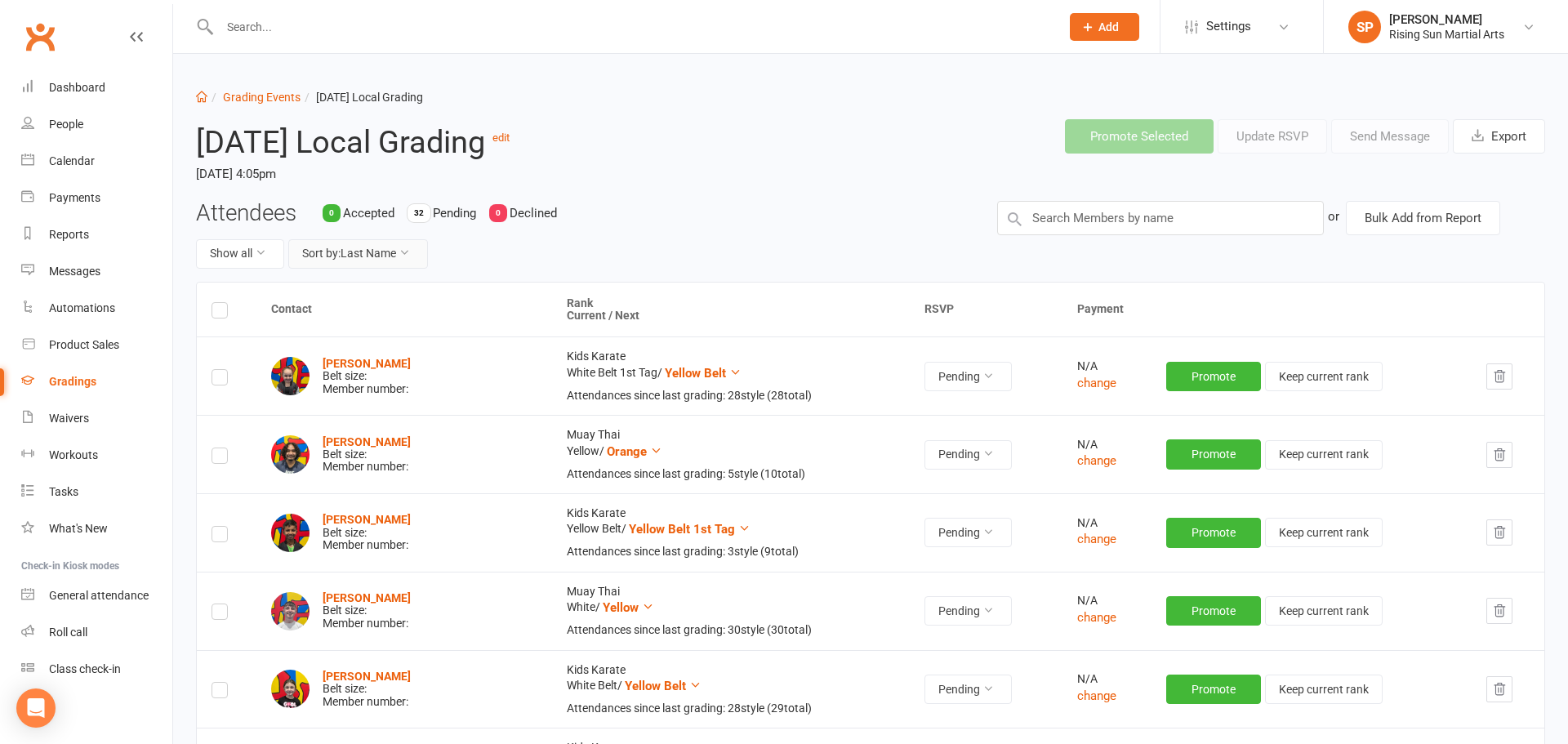
click at [330, 259] on button "Sort by: Last Name" at bounding box center [358, 253] width 140 height 29
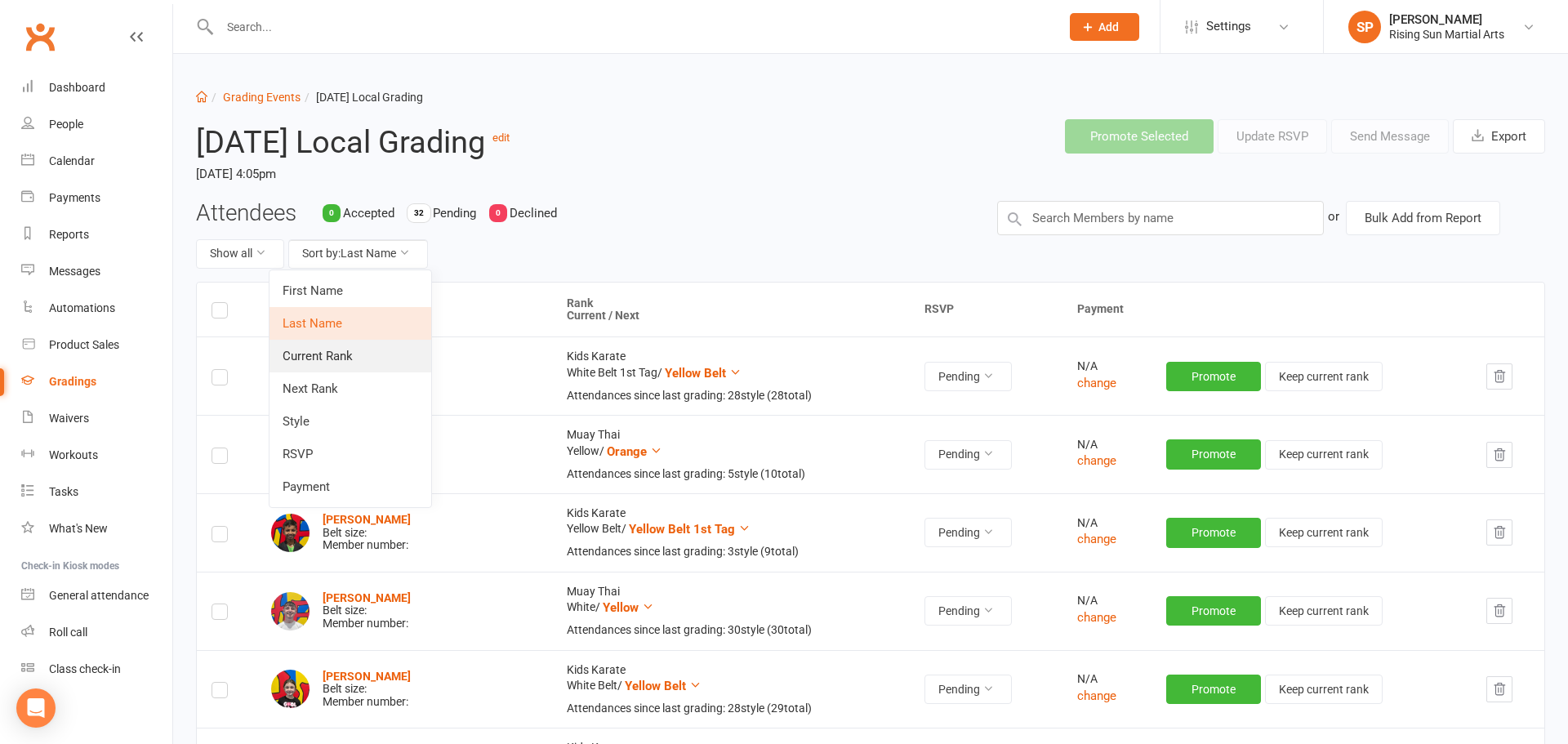
click at [320, 360] on link "Current Rank" at bounding box center [350, 356] width 162 height 32
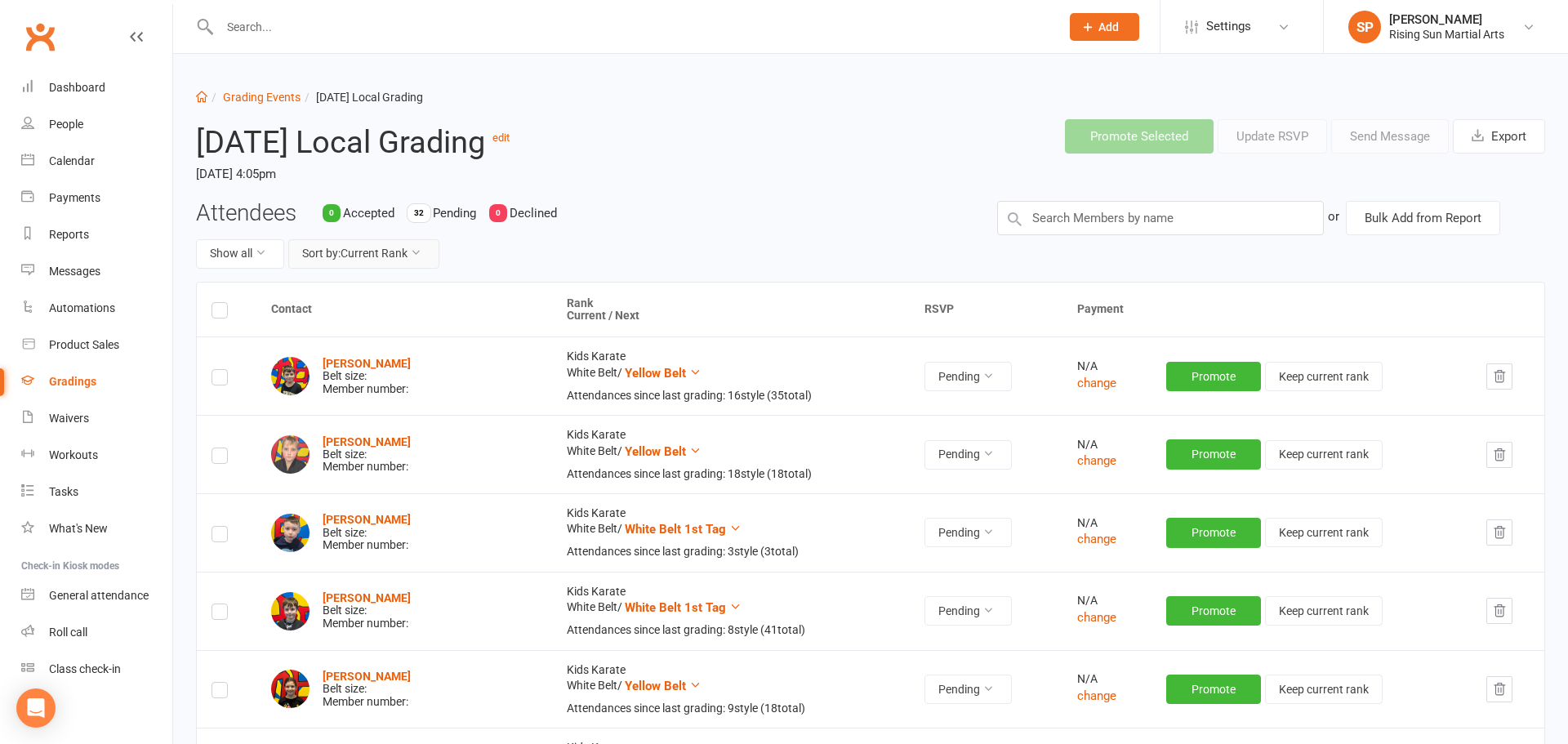
click at [400, 257] on button "Sort by: Current Rank" at bounding box center [363, 253] width 151 height 29
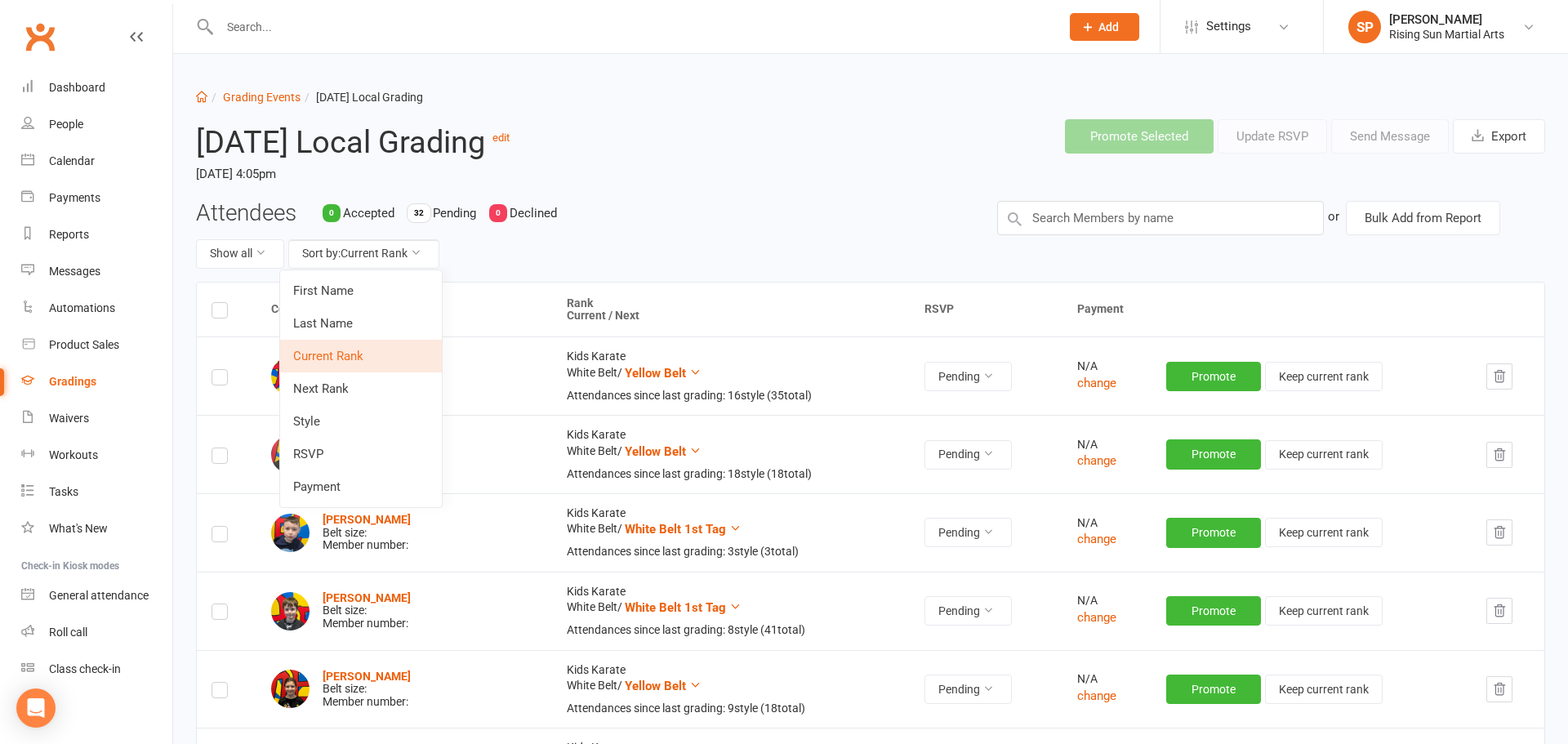
click at [813, 268] on div "Attendees 0 Accepted 32 Pending 0 Declined Show all Sort by: Current Rank" at bounding box center [584, 241] width 801 height 81
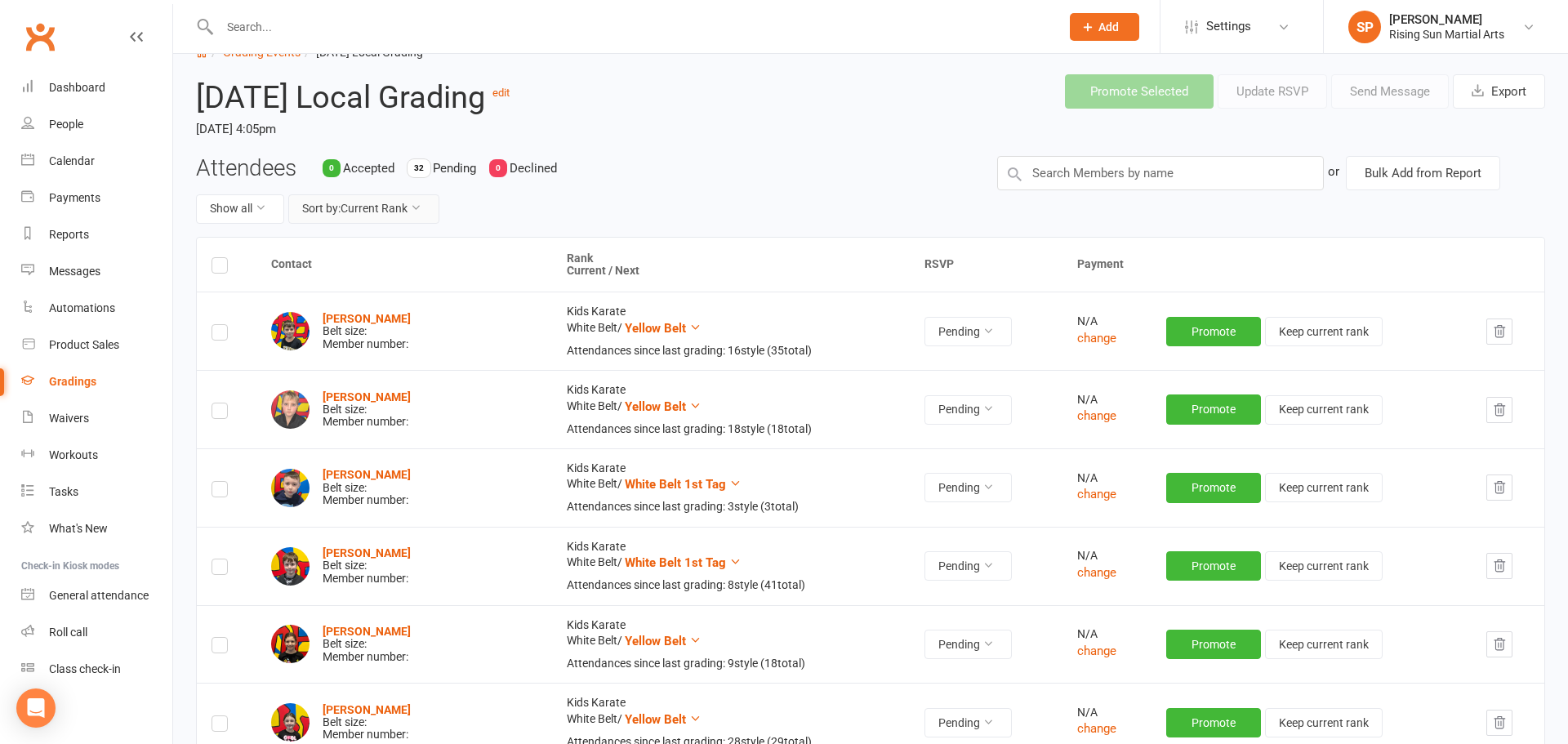
scroll to position [33, 0]
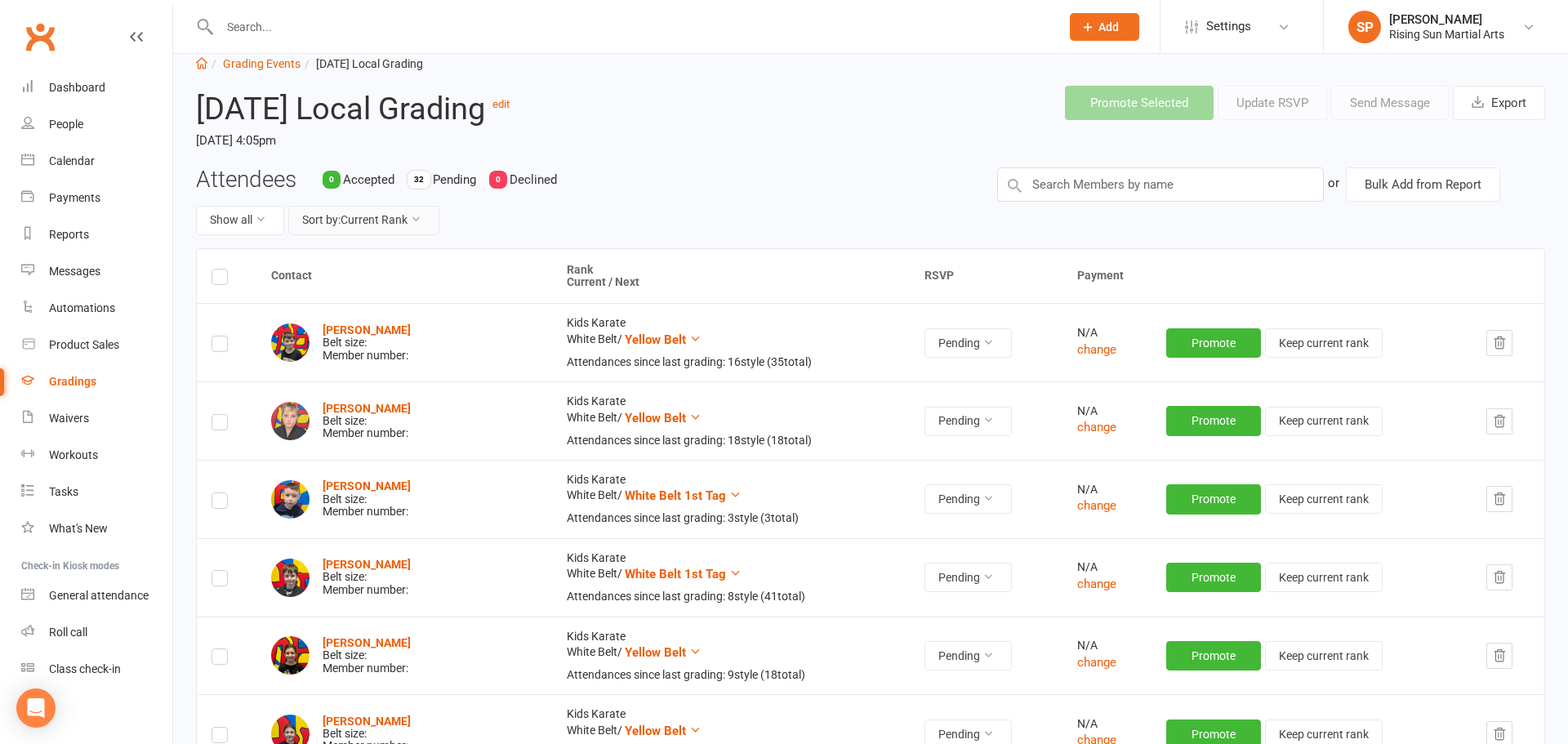
click at [414, 221] on icon at bounding box center [416, 219] width 11 height 11
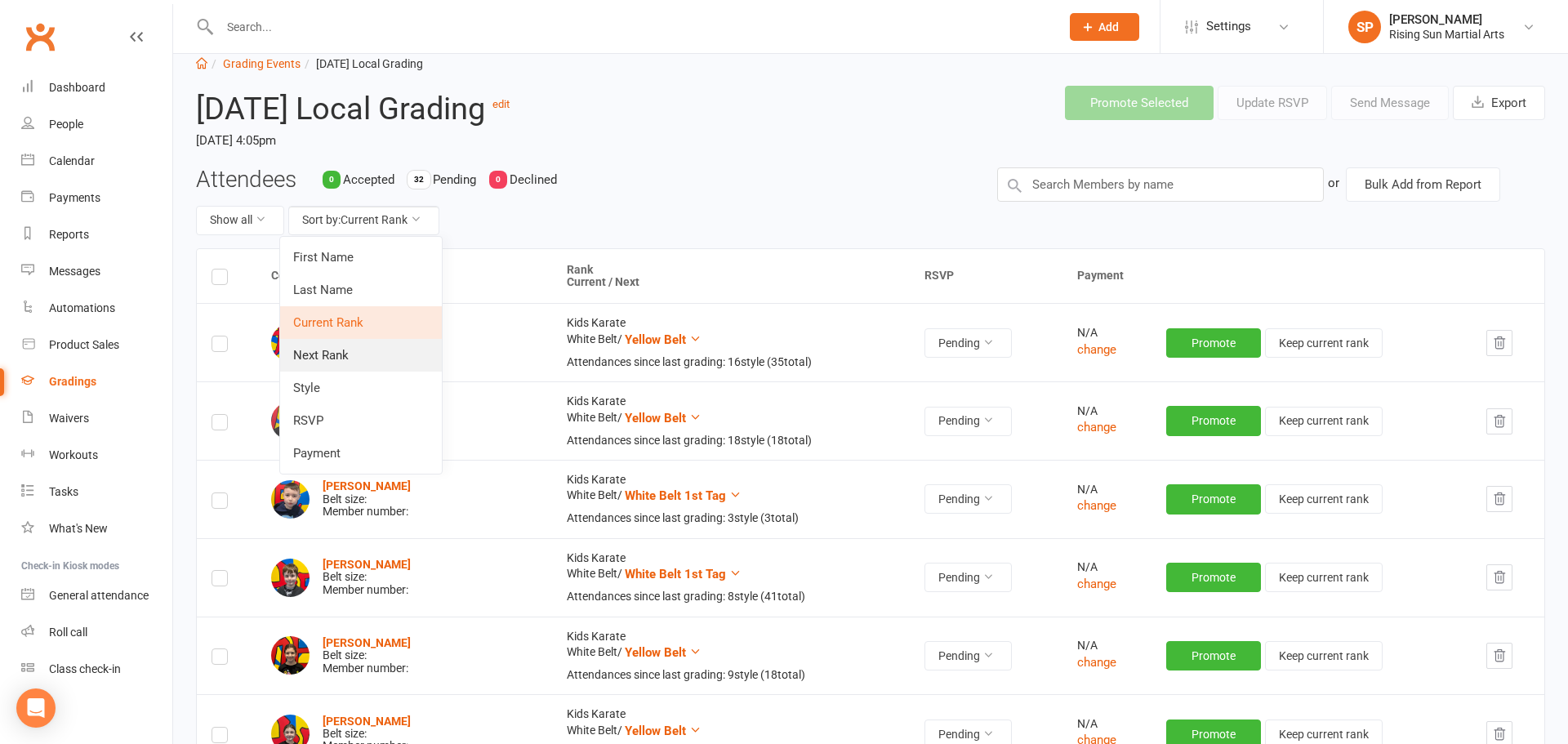
click at [341, 354] on link "Next Rank" at bounding box center [361, 355] width 162 height 32
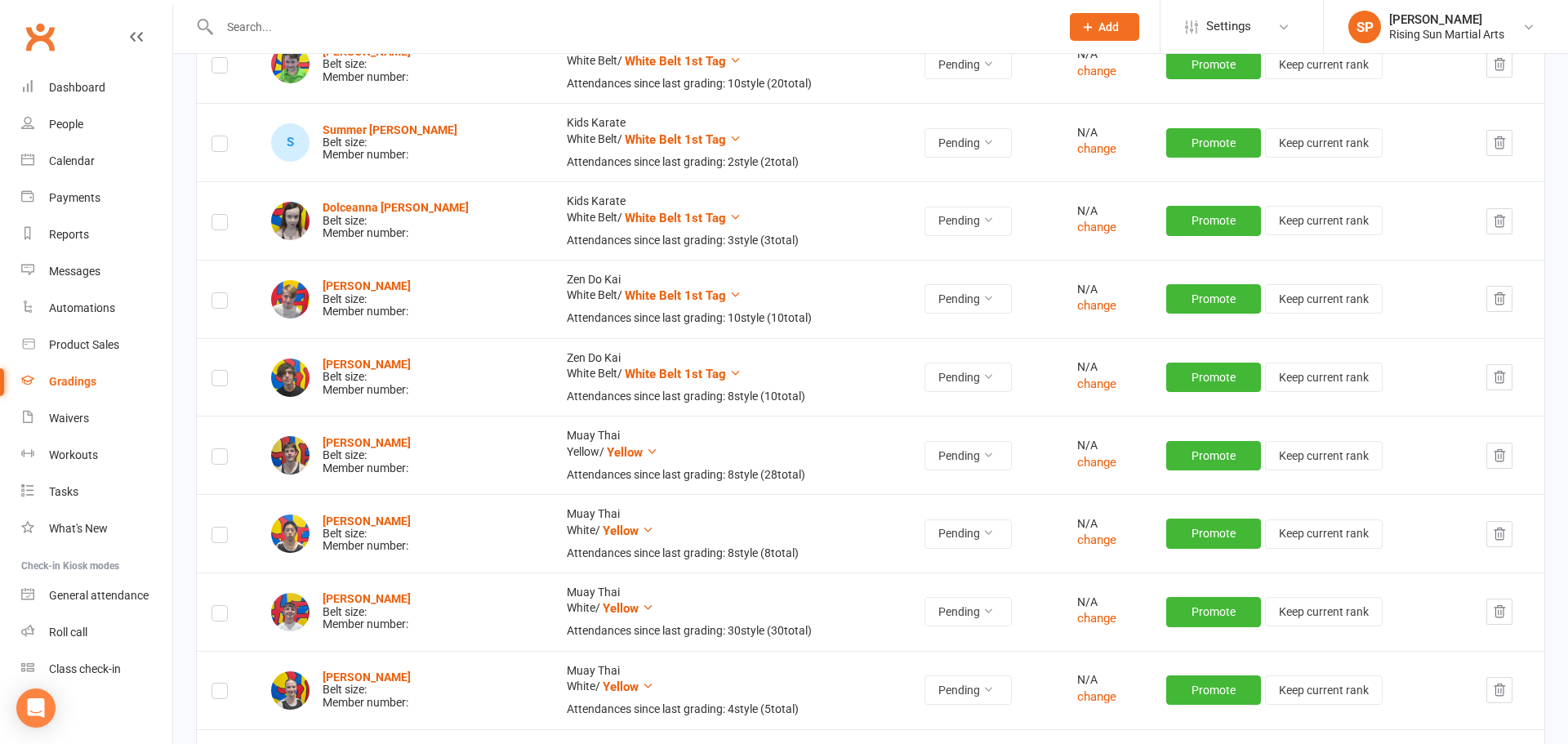
scroll to position [0, 0]
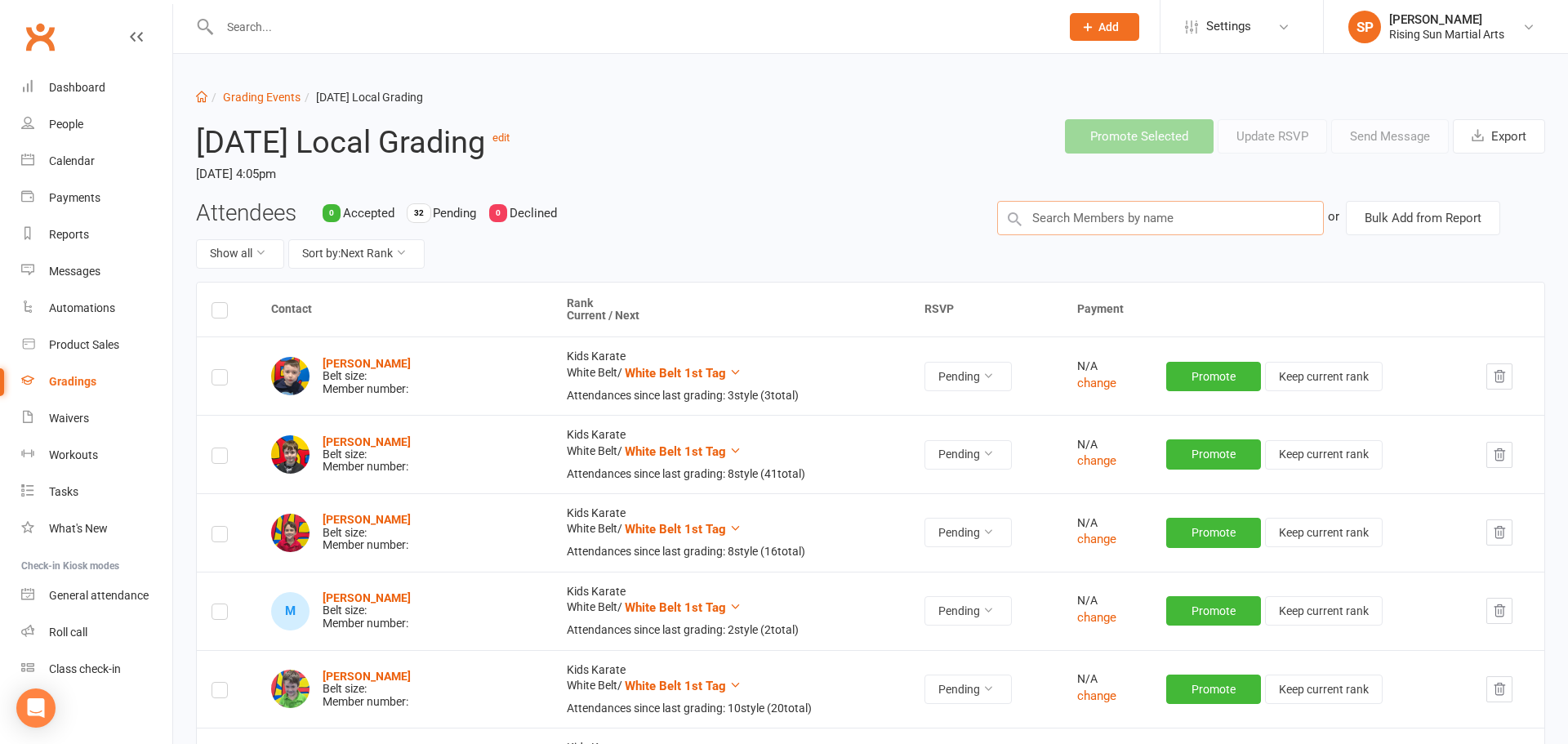
click at [1128, 207] on input "text" at bounding box center [1160, 218] width 326 height 34
type input "j"
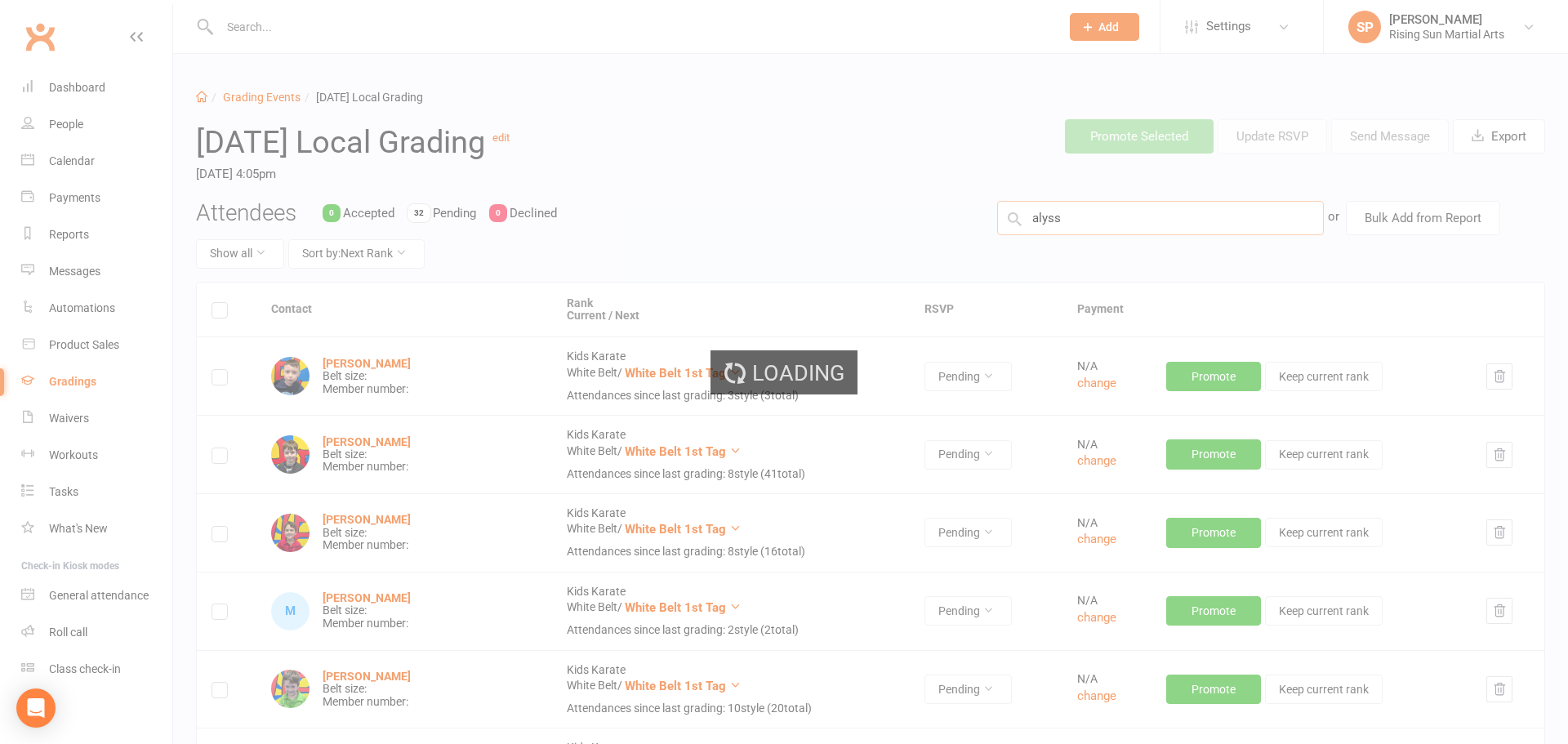
type input "alyssa"
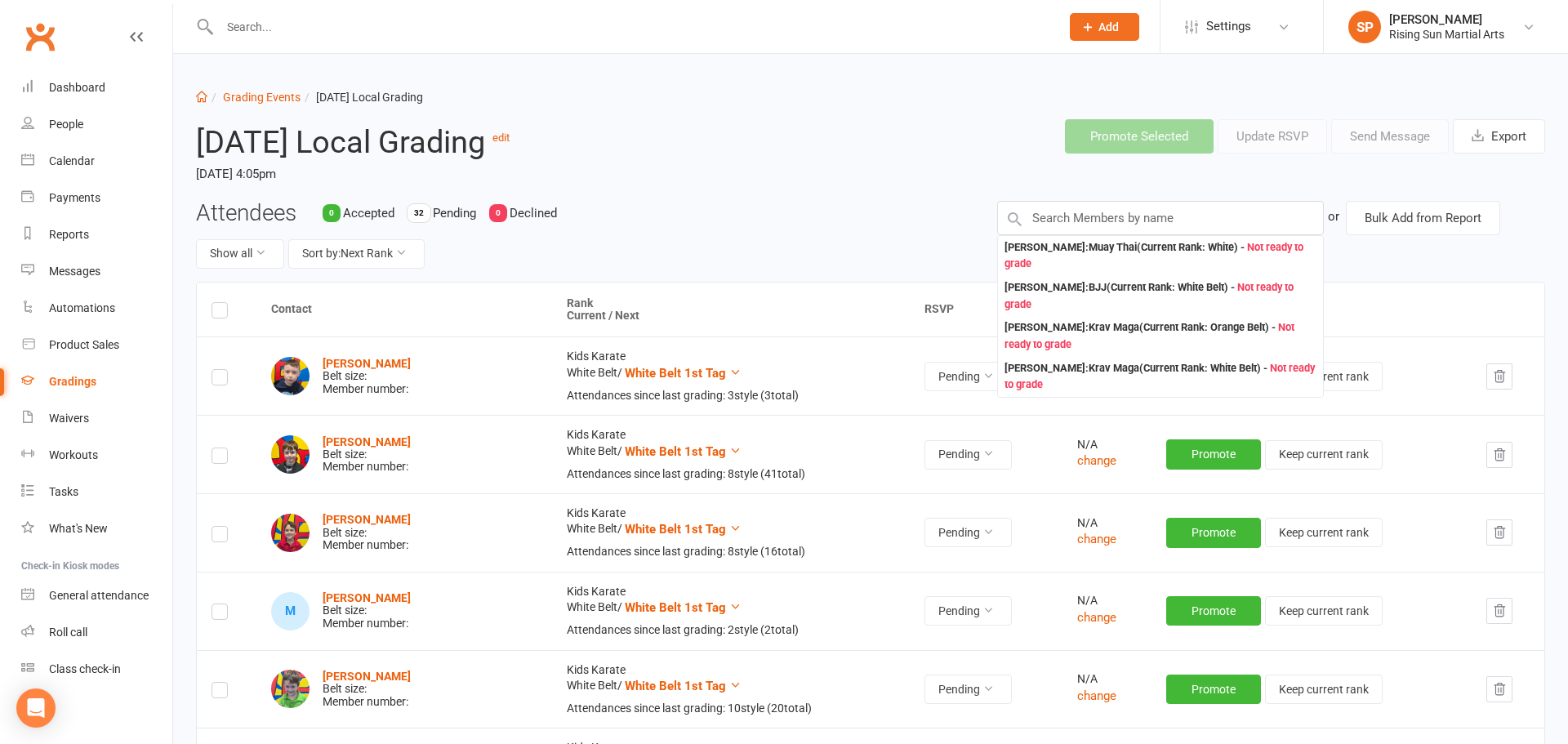
click at [729, 187] on div "November 2025 Local Grading edit Saturday, 15 Nov 2025, 4:05pm" at bounding box center [470, 153] width 573 height 94
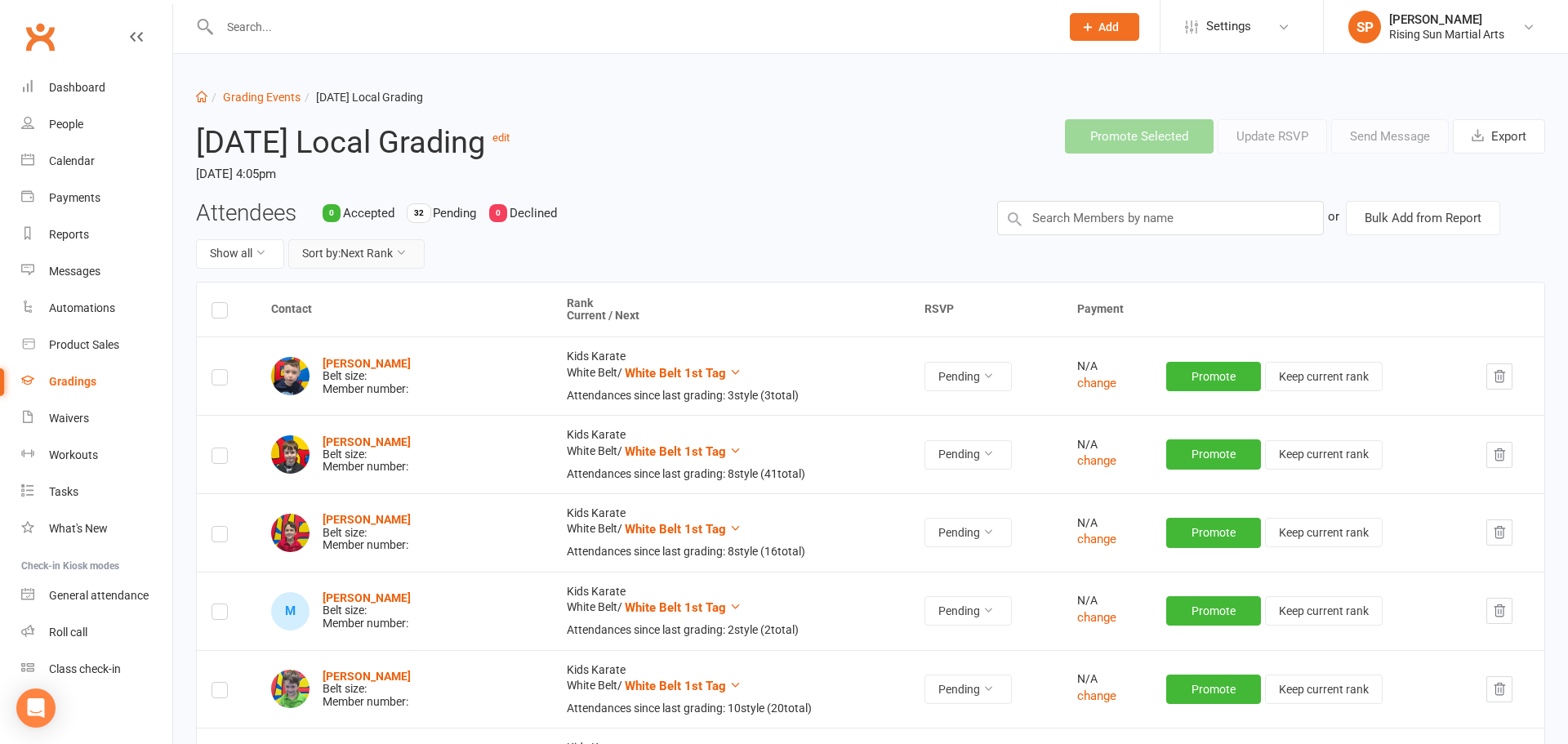
click at [333, 260] on button "Sort by: Next Rank" at bounding box center [356, 253] width 136 height 29
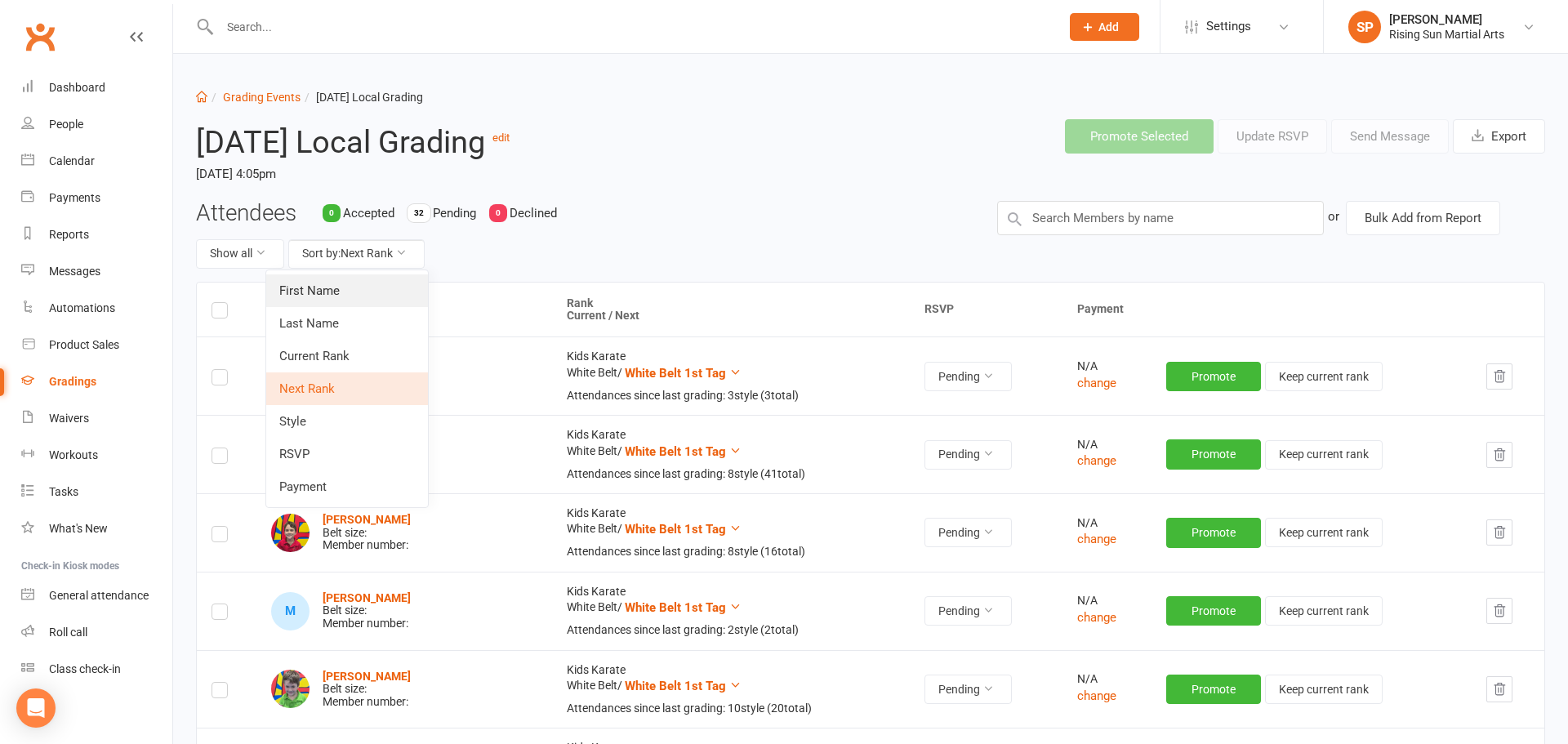
click at [329, 295] on link "First Name" at bounding box center [347, 290] width 162 height 32
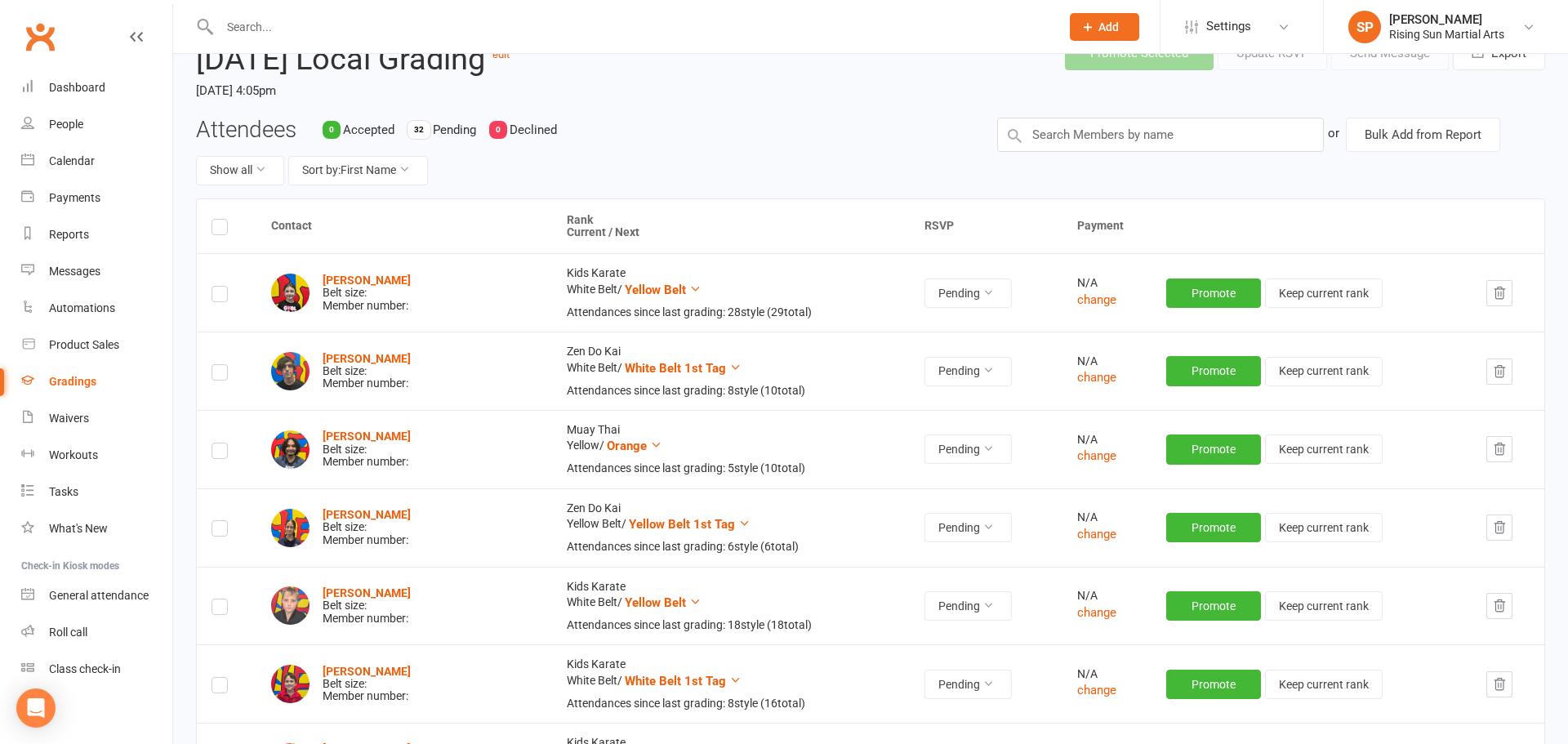
scroll to position [87, 0]
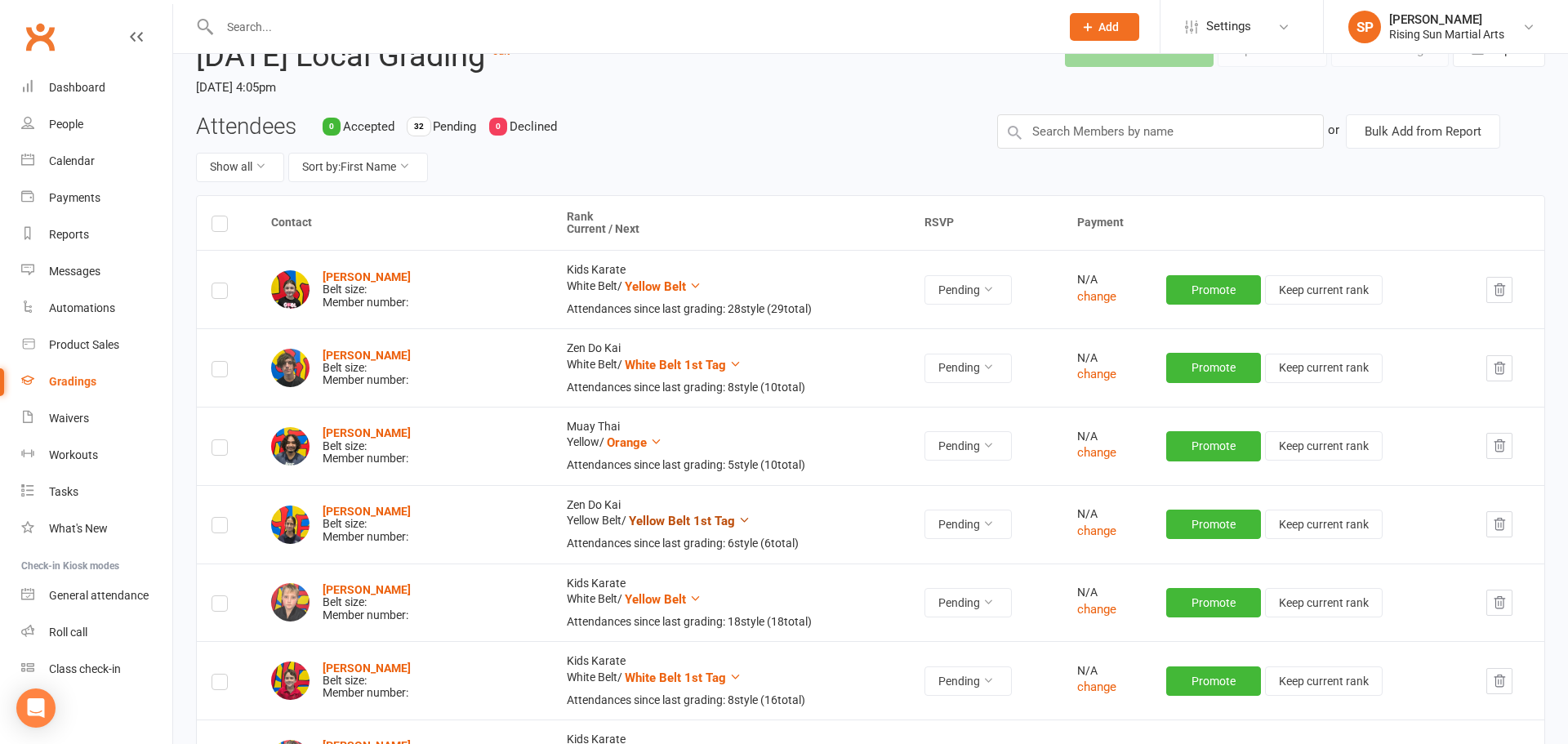
click at [738, 516] on icon at bounding box center [744, 519] width 12 height 12
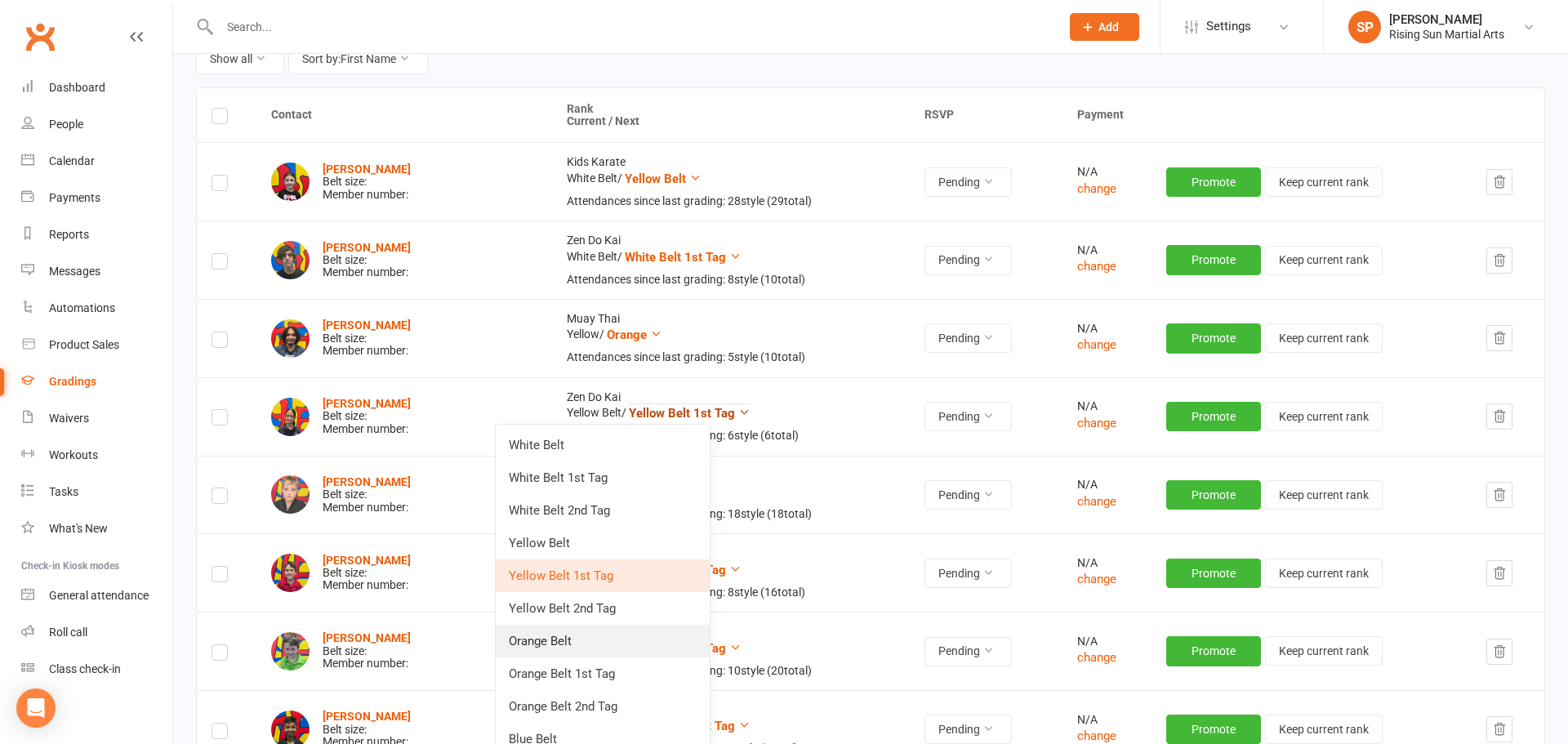
scroll to position [203, 0]
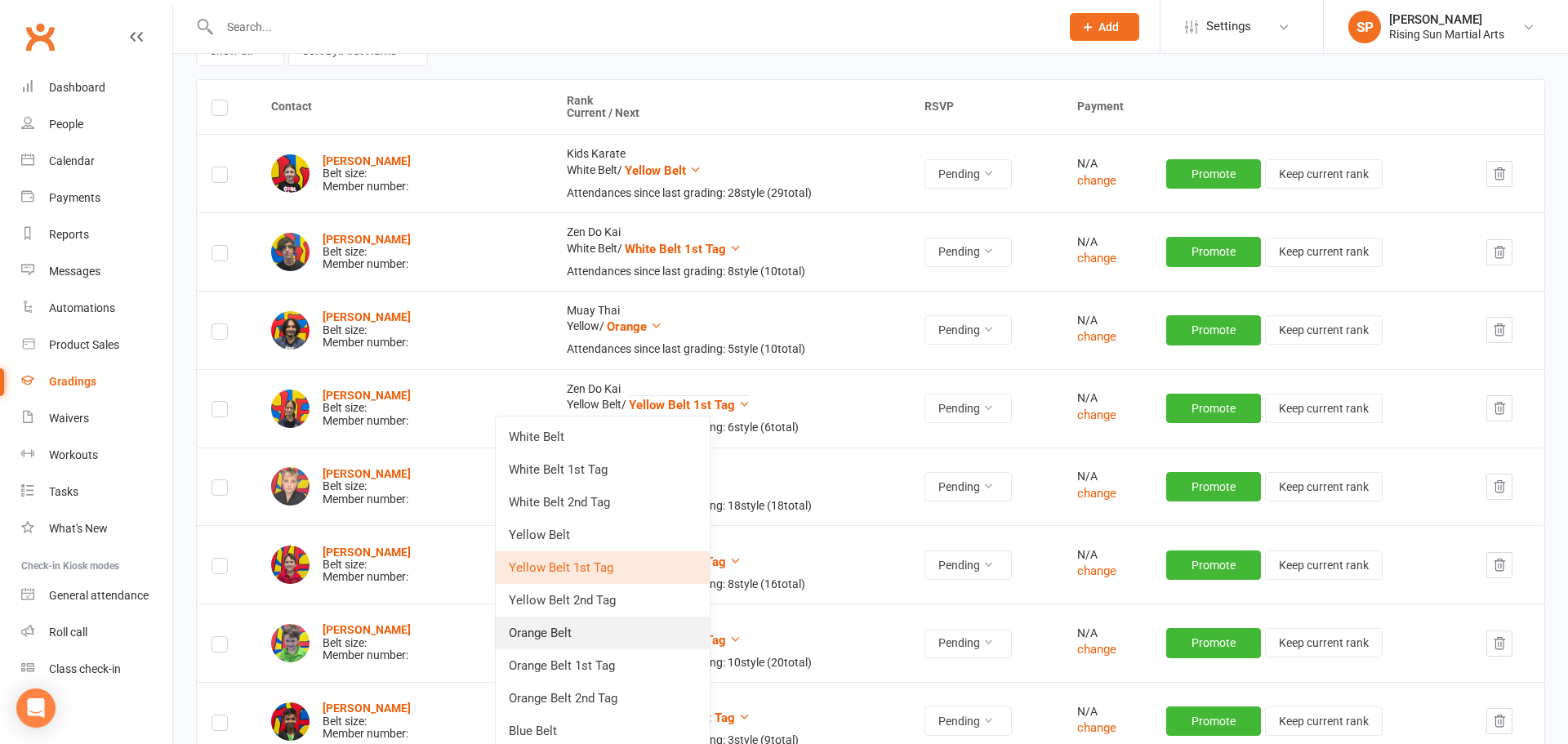
click at [624, 620] on link "Orange Belt" at bounding box center [602, 633] width 214 height 32
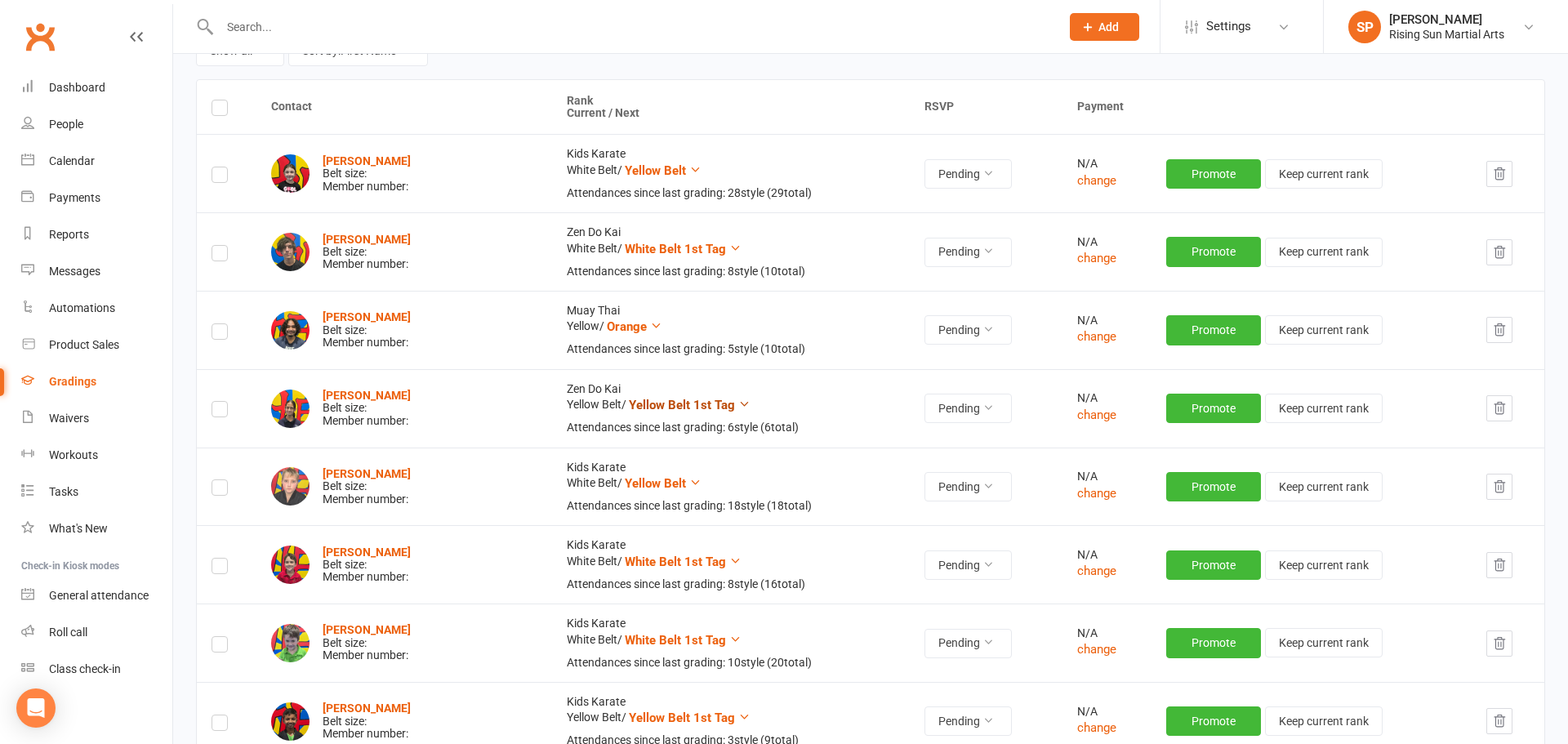
click at [640, 412] on span "Yellow Belt 1st Tag" at bounding box center [682, 404] width 107 height 14
click at [757, 302] on td "Muay Thai Yellow / Orange Attendances since last grading: 5 style ( 10 total)" at bounding box center [731, 330] width 358 height 78
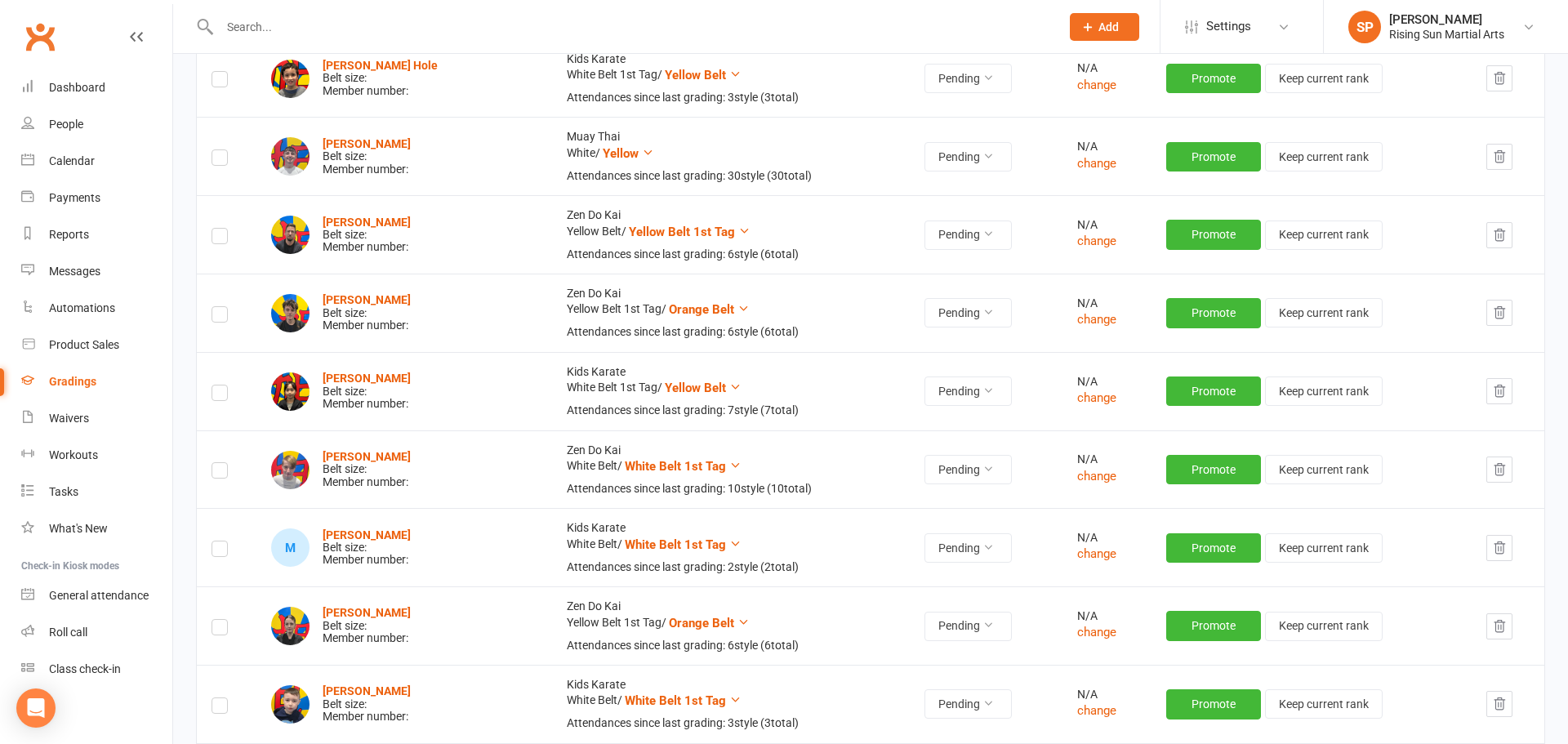
scroll to position [1626, 0]
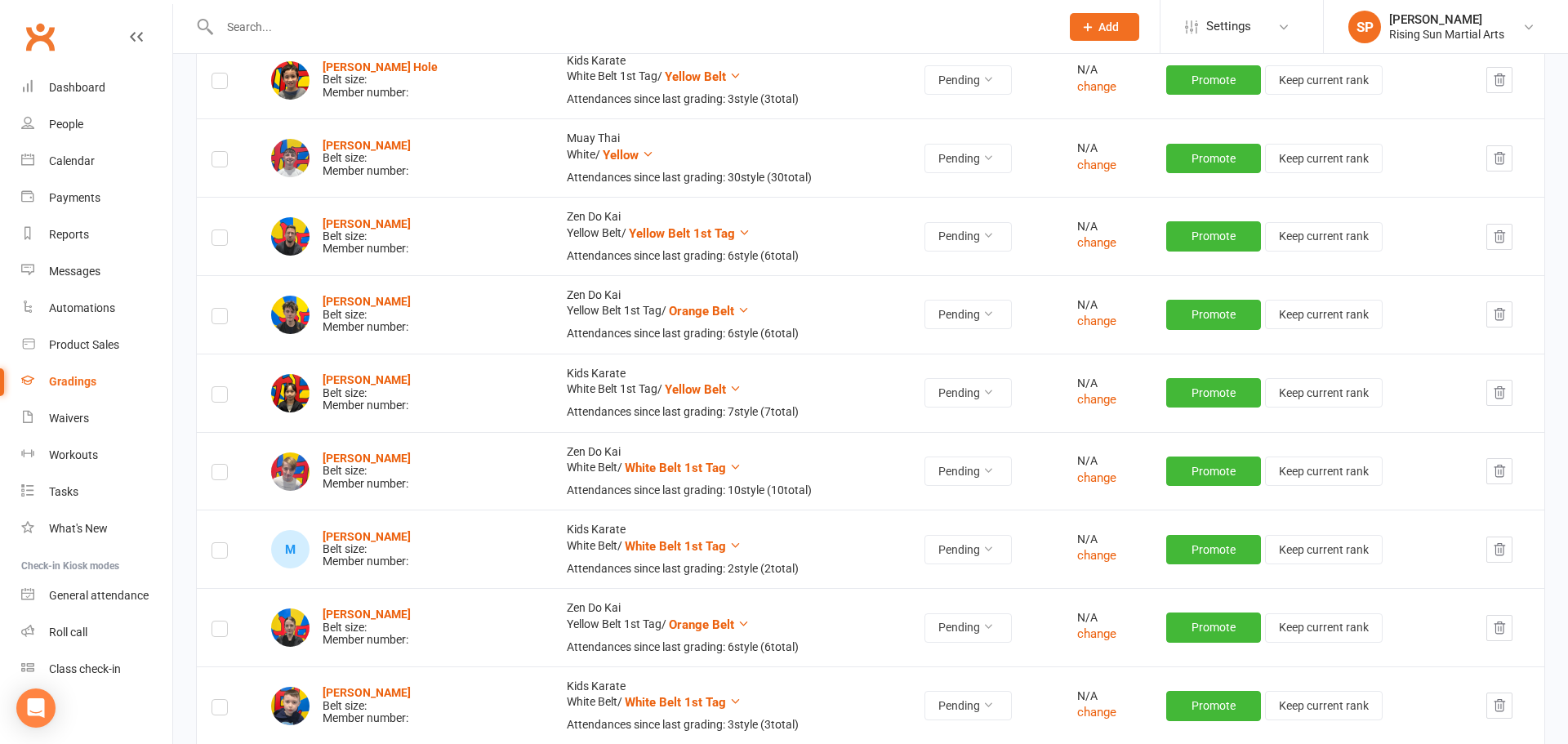
click at [715, 231] on td "Zen Do Kai Yellow Belt / Yellow Belt 1st Tag Attendances since last grading: 6 …" at bounding box center [731, 236] width 358 height 78
click at [685, 231] on span "Yellow Belt 1st Tag" at bounding box center [682, 233] width 107 height 14
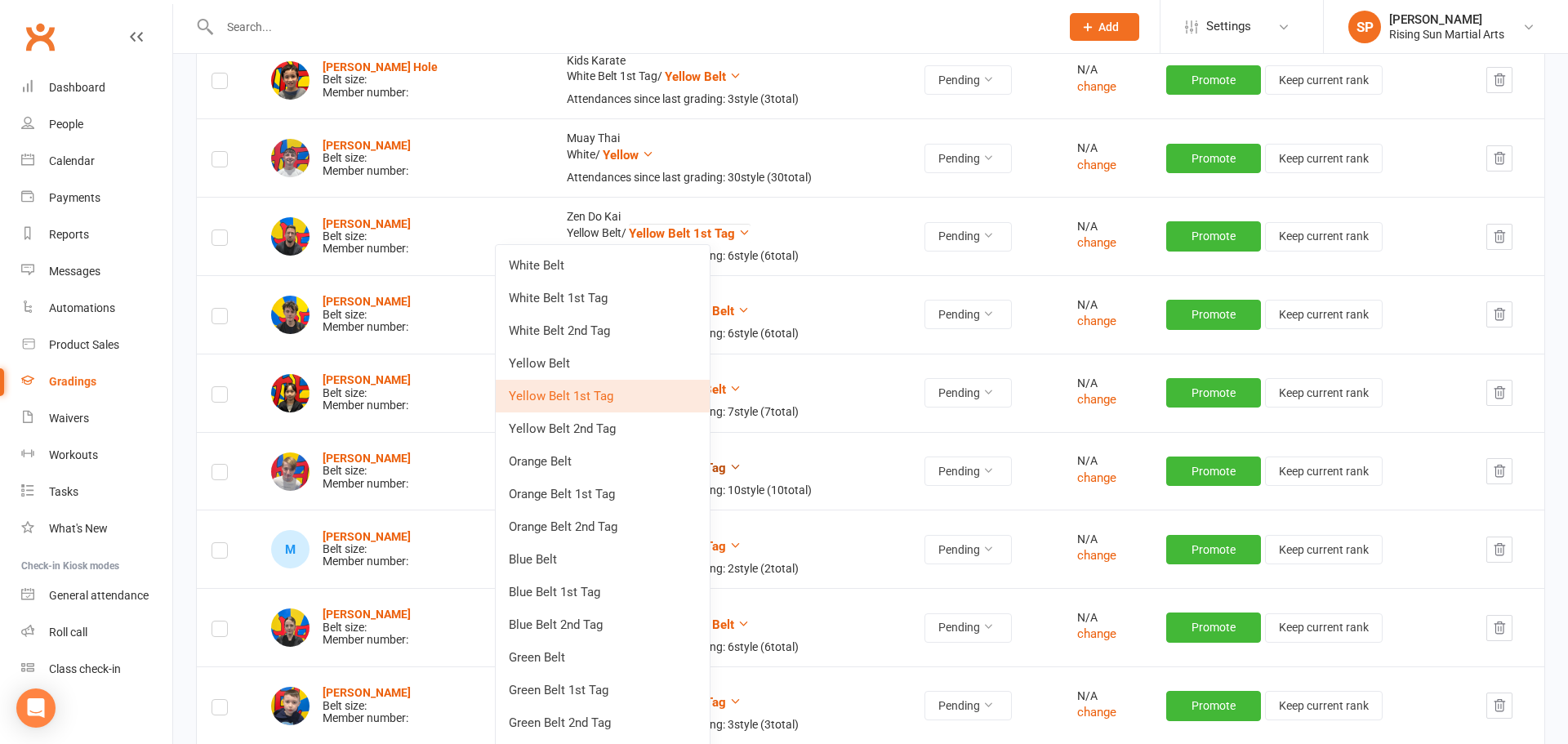
click at [602, 462] on link "Orange Belt" at bounding box center [602, 461] width 214 height 32
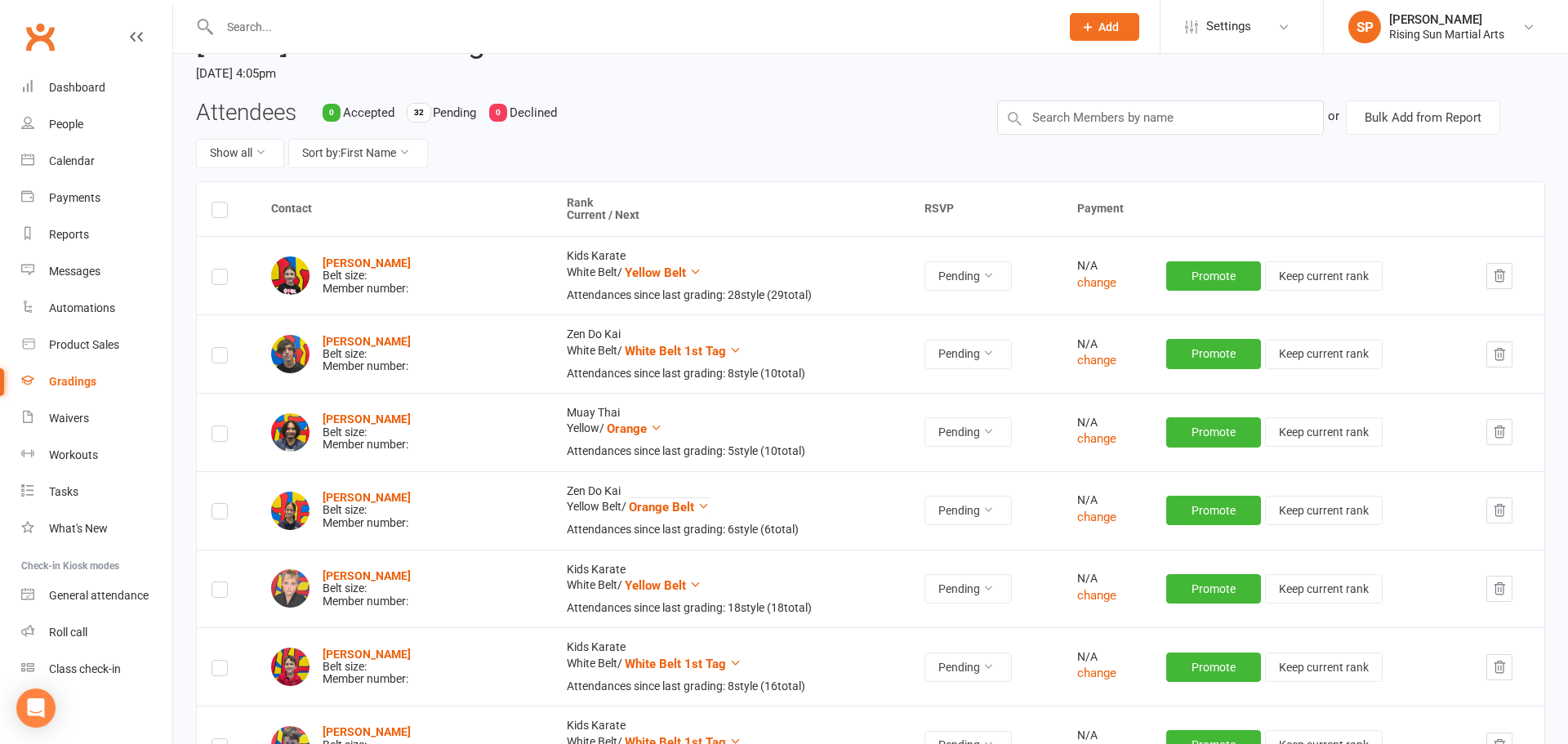
scroll to position [0, 0]
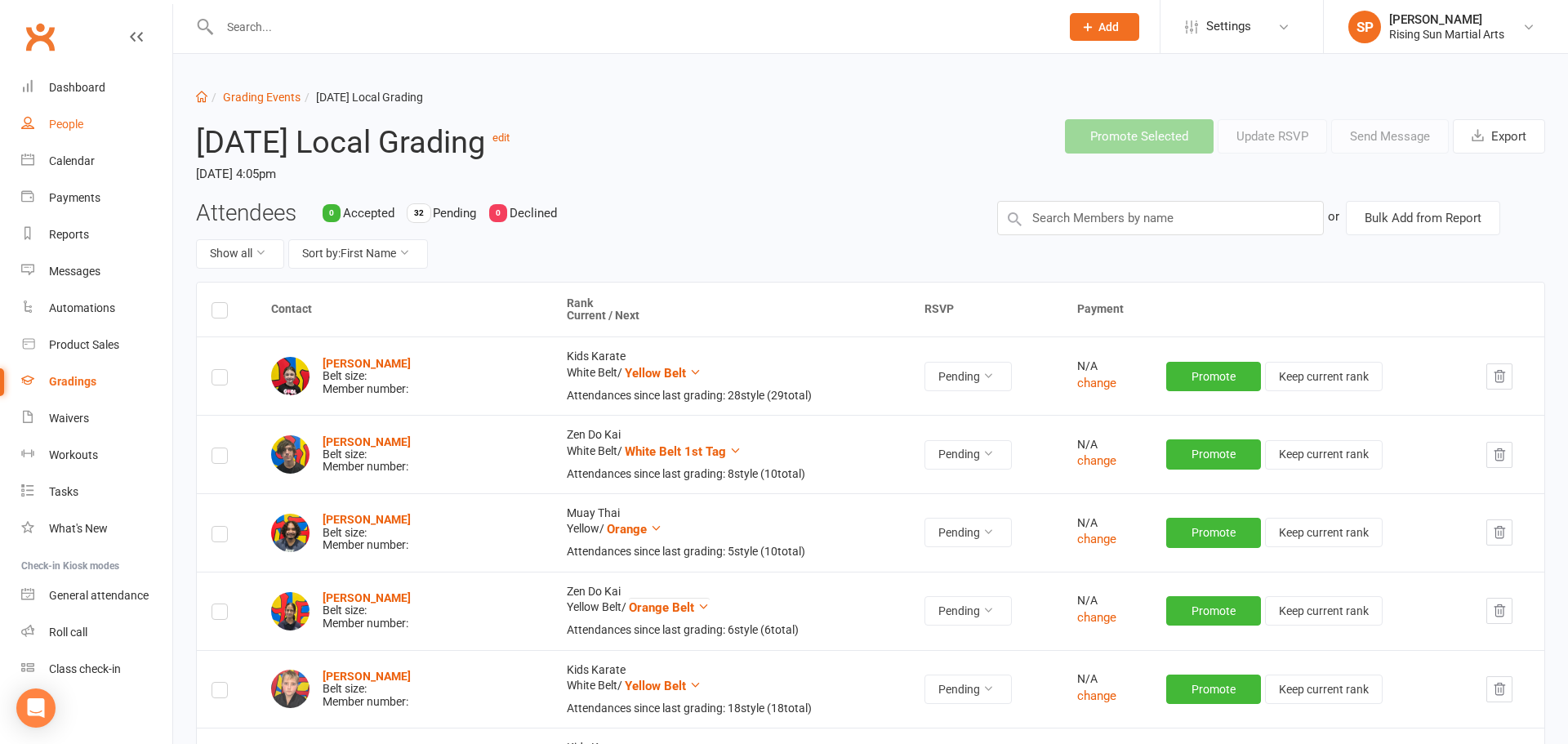
click at [67, 124] on div "People" at bounding box center [66, 125] width 34 height 13
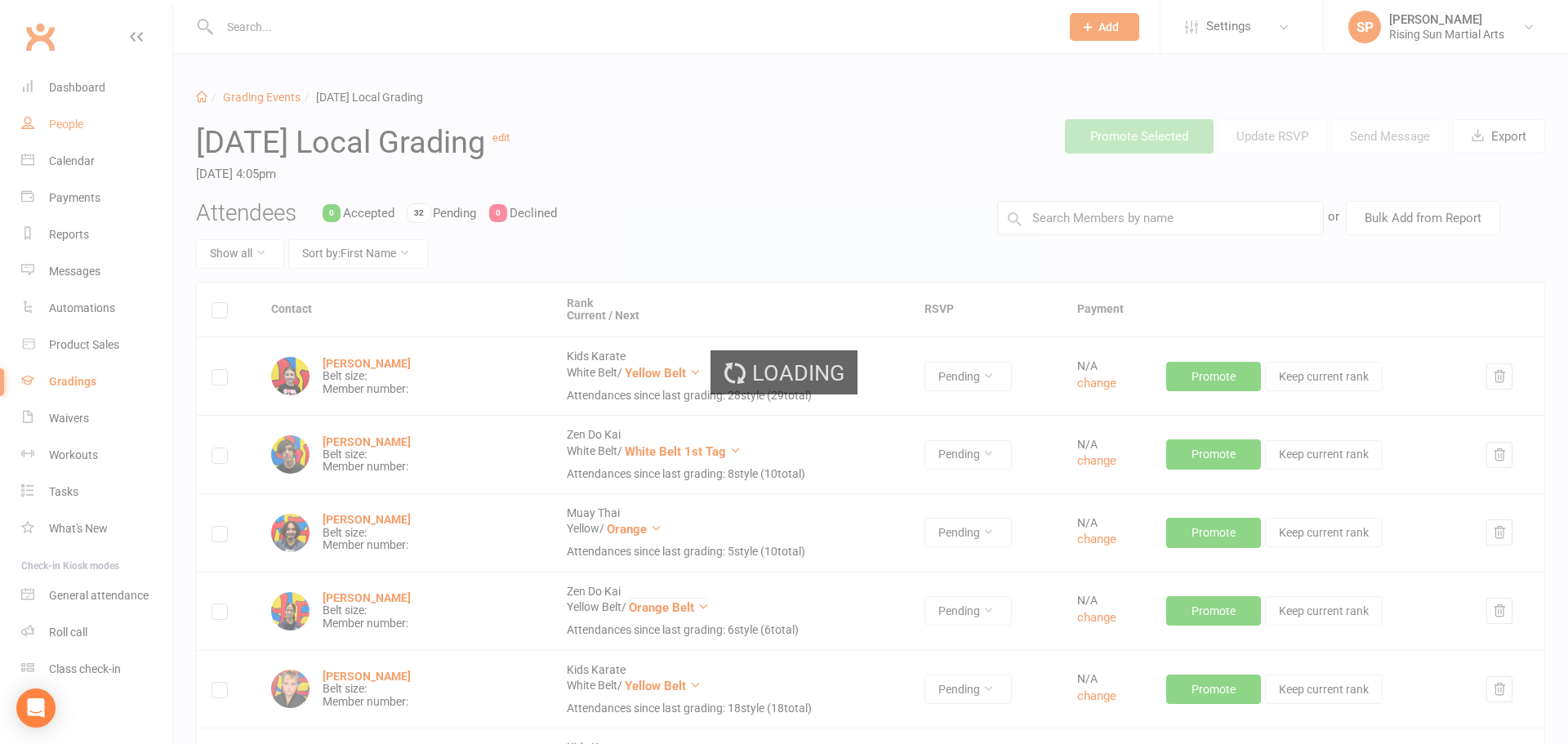
select select "100"
